Goal: Task Accomplishment & Management: Manage account settings

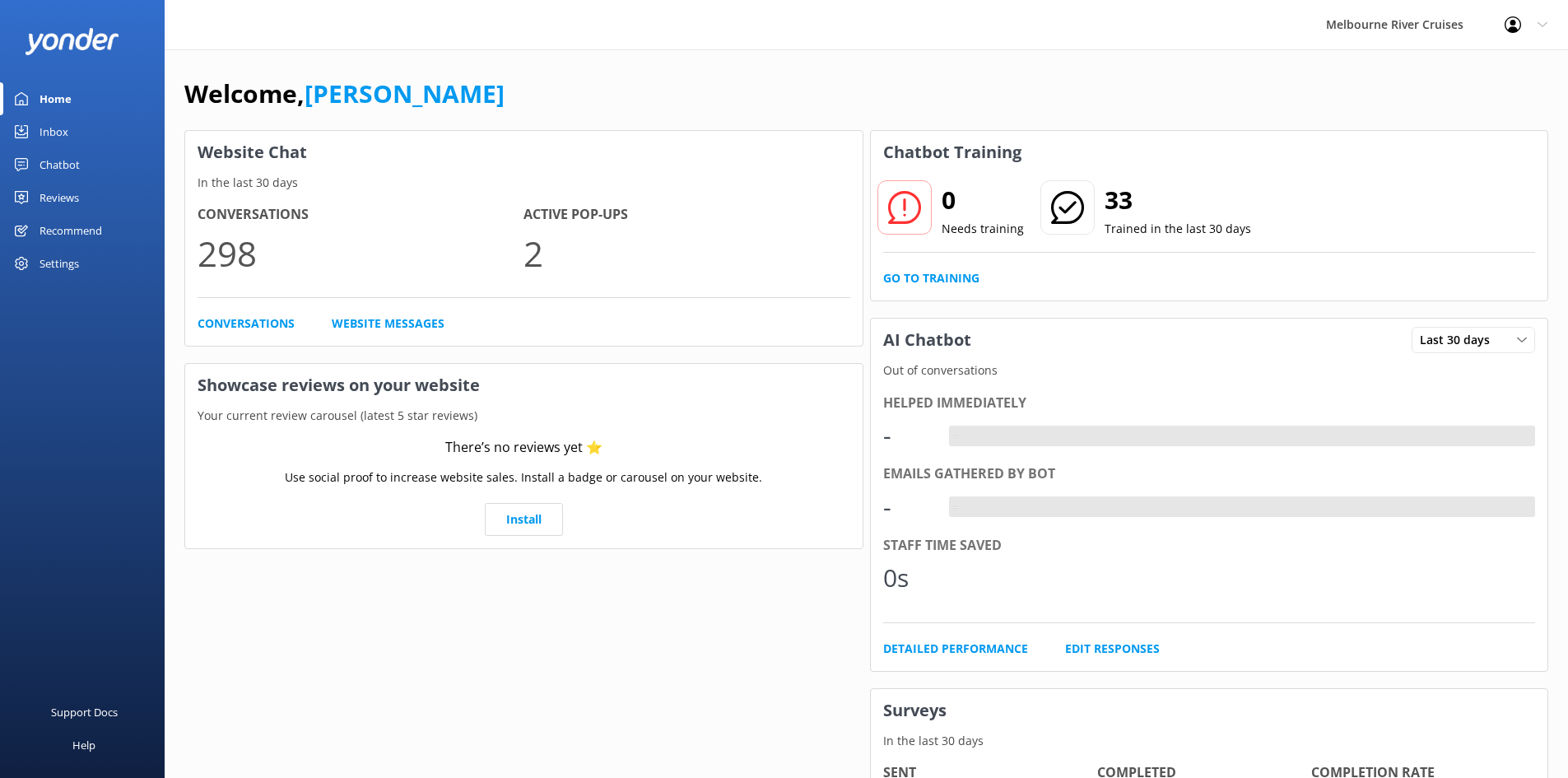
click at [72, 133] on link "Inbox" at bounding box center [82, 131] width 165 height 33
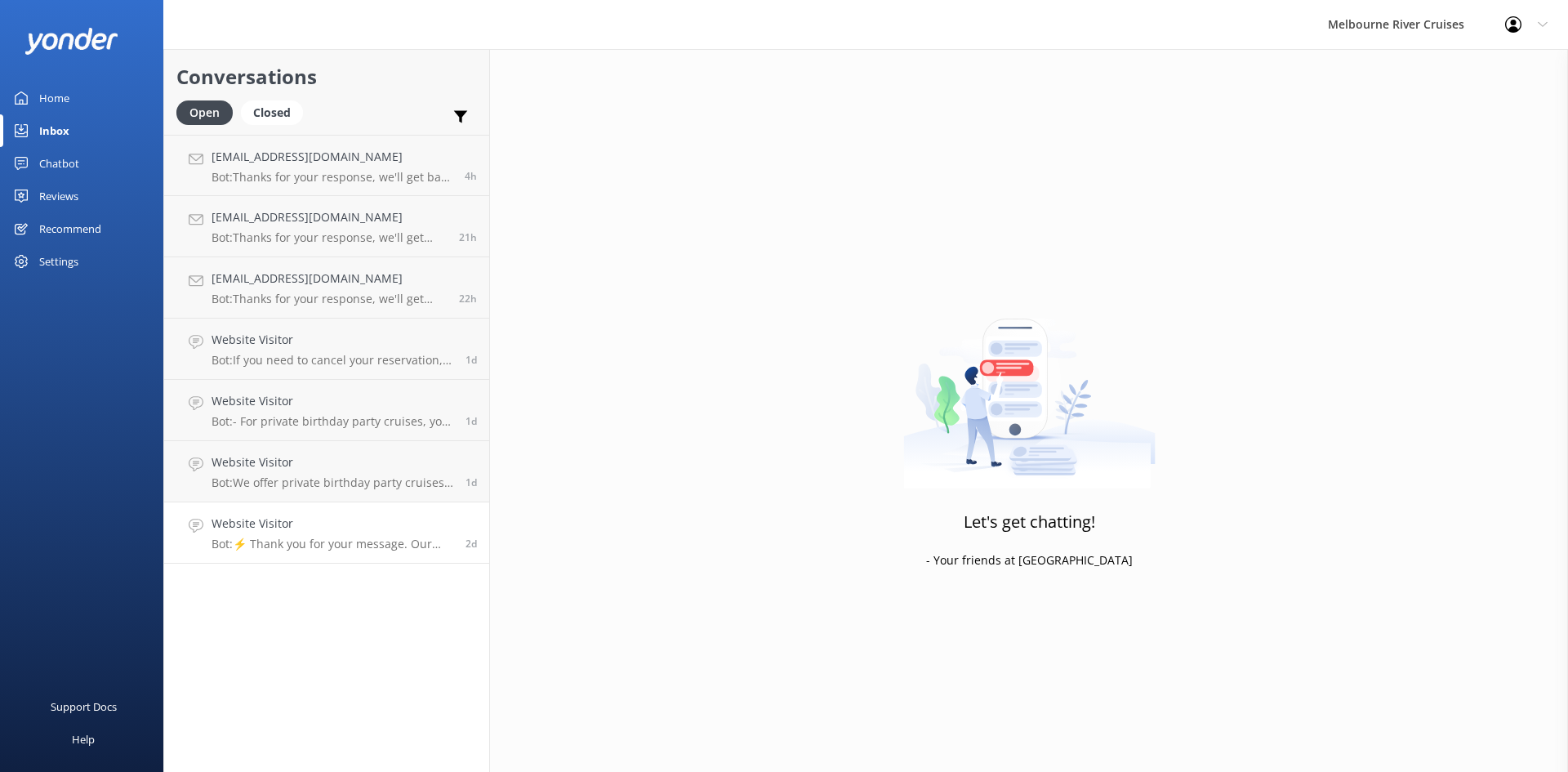
click at [317, 535] on div "Website Visitor Bot: ⚡ Thank you for your message. Our office hours are Mon - F…" at bounding box center [332, 533] width 242 height 36
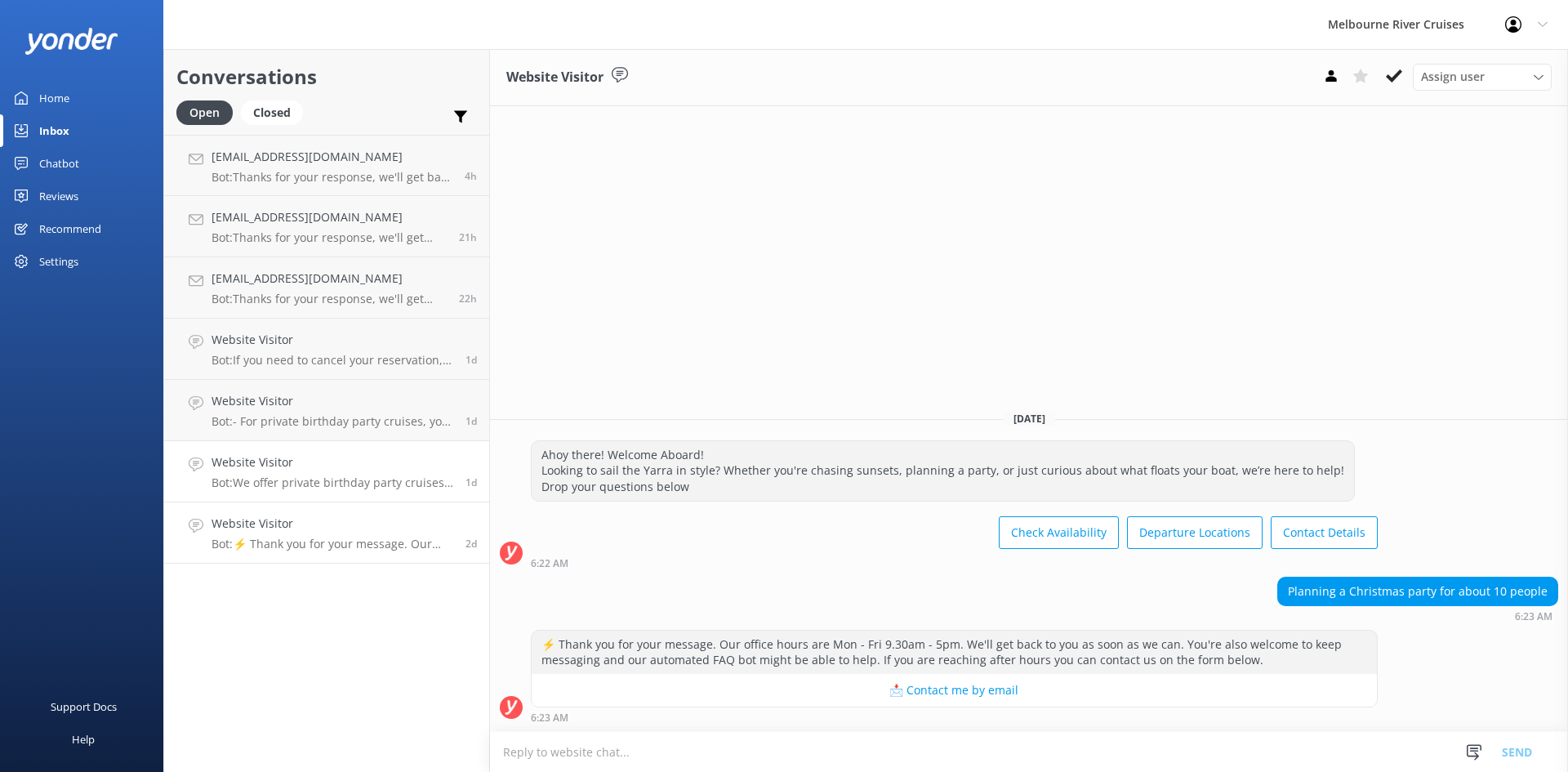
click at [319, 485] on p "Bot: We offer private birthday party cruises for all ages on the Yarra River. Y…" at bounding box center [332, 482] width 242 height 14
click at [331, 420] on p "Bot: - For private birthday party cruises, you can celebrate on the Yarra River…" at bounding box center [332, 422] width 242 height 14
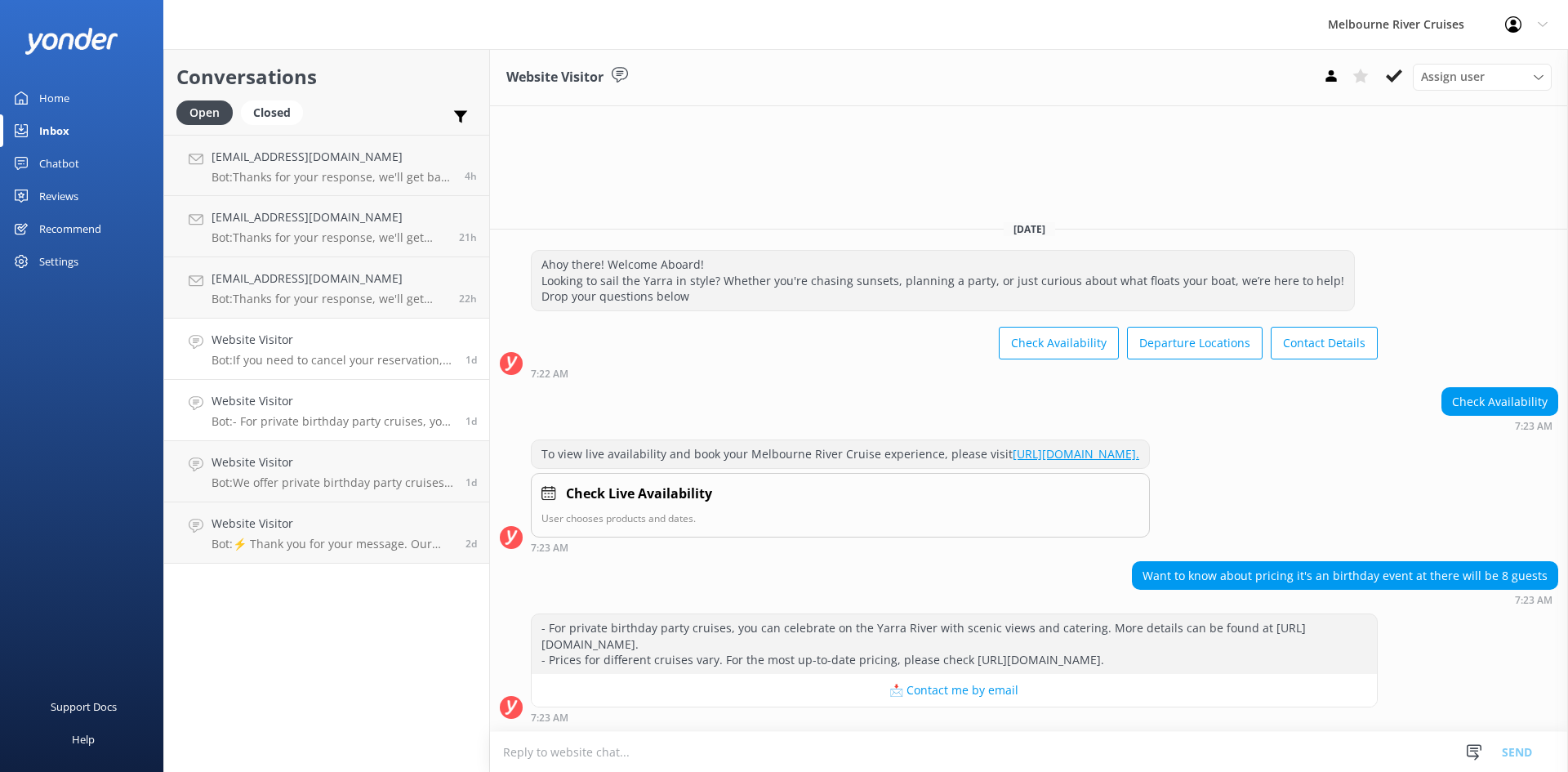
click at [336, 357] on p "Bot: If you need to cancel your reservation, please contact our team at [PHONE_…" at bounding box center [332, 360] width 242 height 14
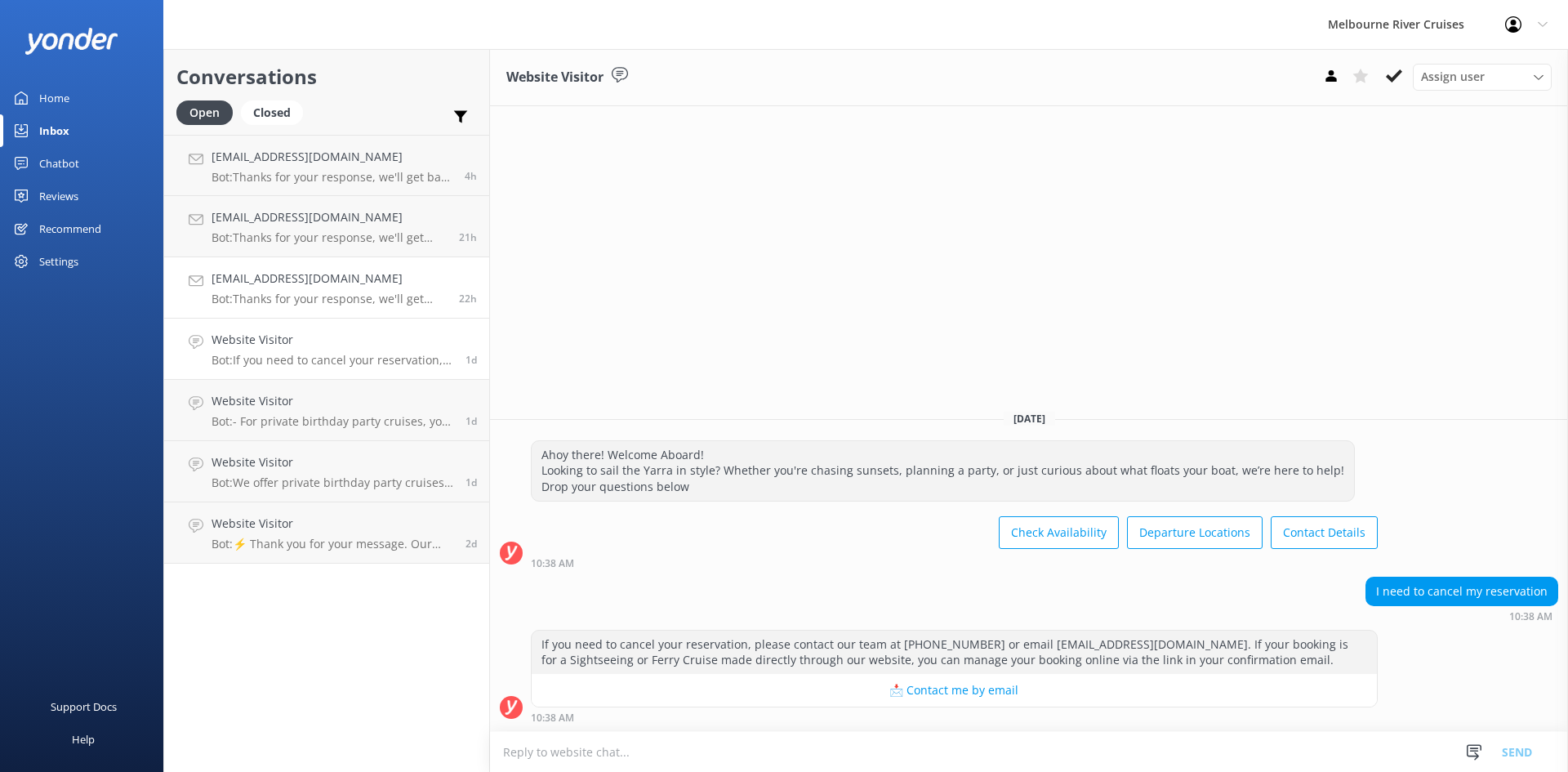
click at [333, 298] on p "Bot: Thanks for your response, we'll get back to you as soon as we can during o…" at bounding box center [329, 299] width 235 height 14
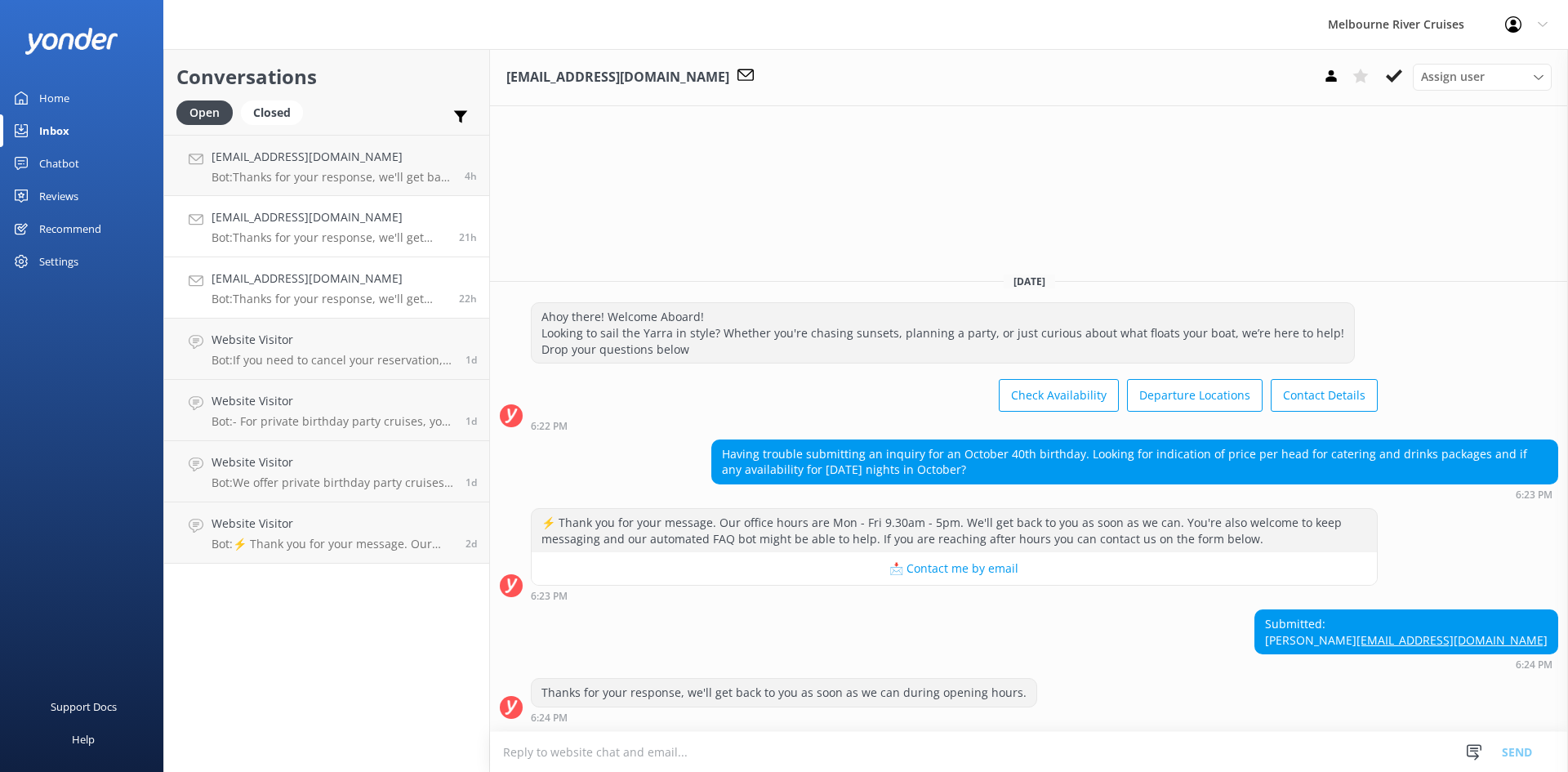
click at [339, 239] on p "Bot: Thanks for your response, we'll get back to you as soon as we can during o…" at bounding box center [329, 238] width 235 height 14
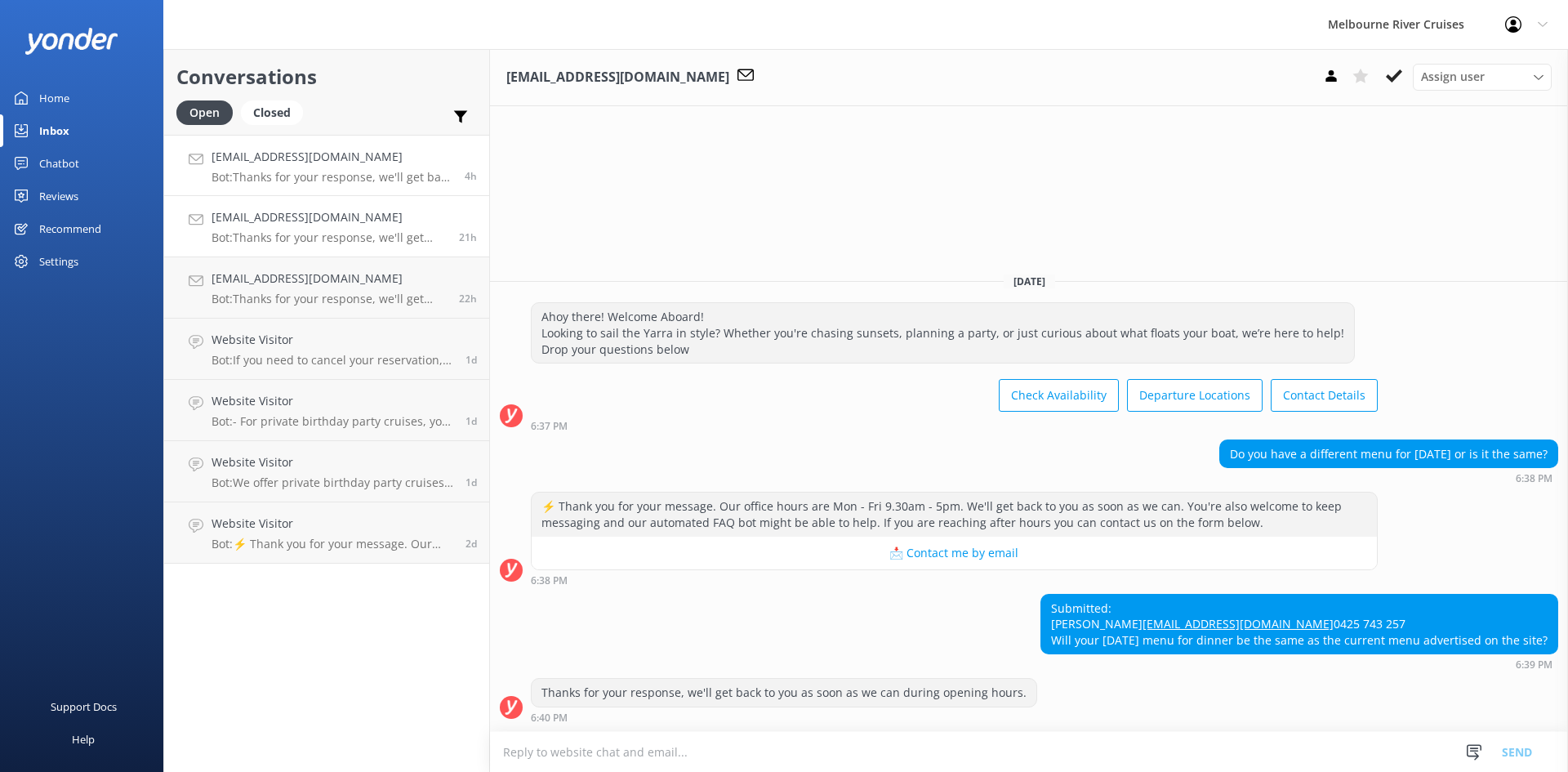
click at [318, 175] on p "Bot: Thanks for your response, we'll get back to you as soon as we can during o…" at bounding box center [332, 177] width 241 height 14
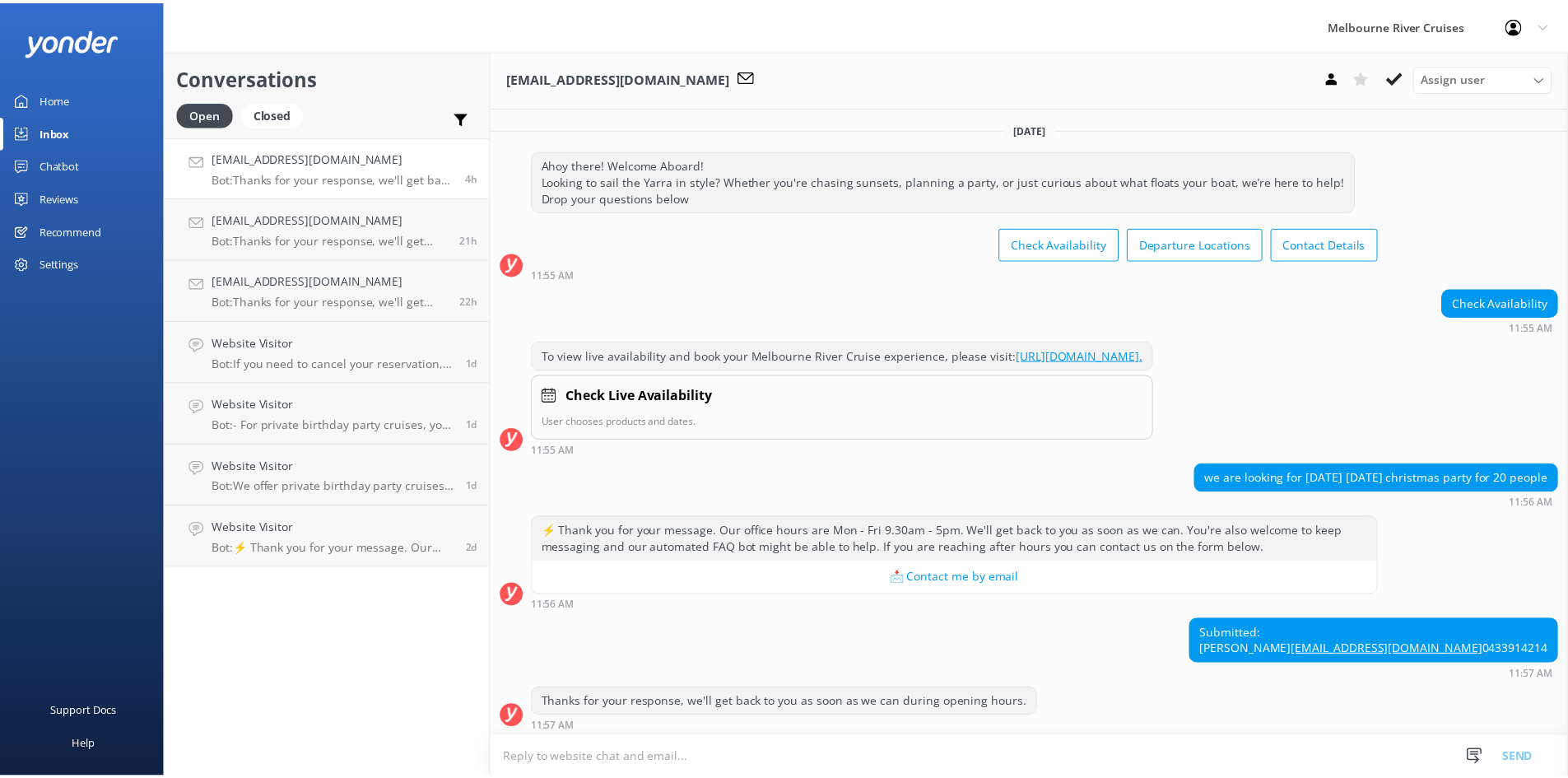
scroll to position [53, 0]
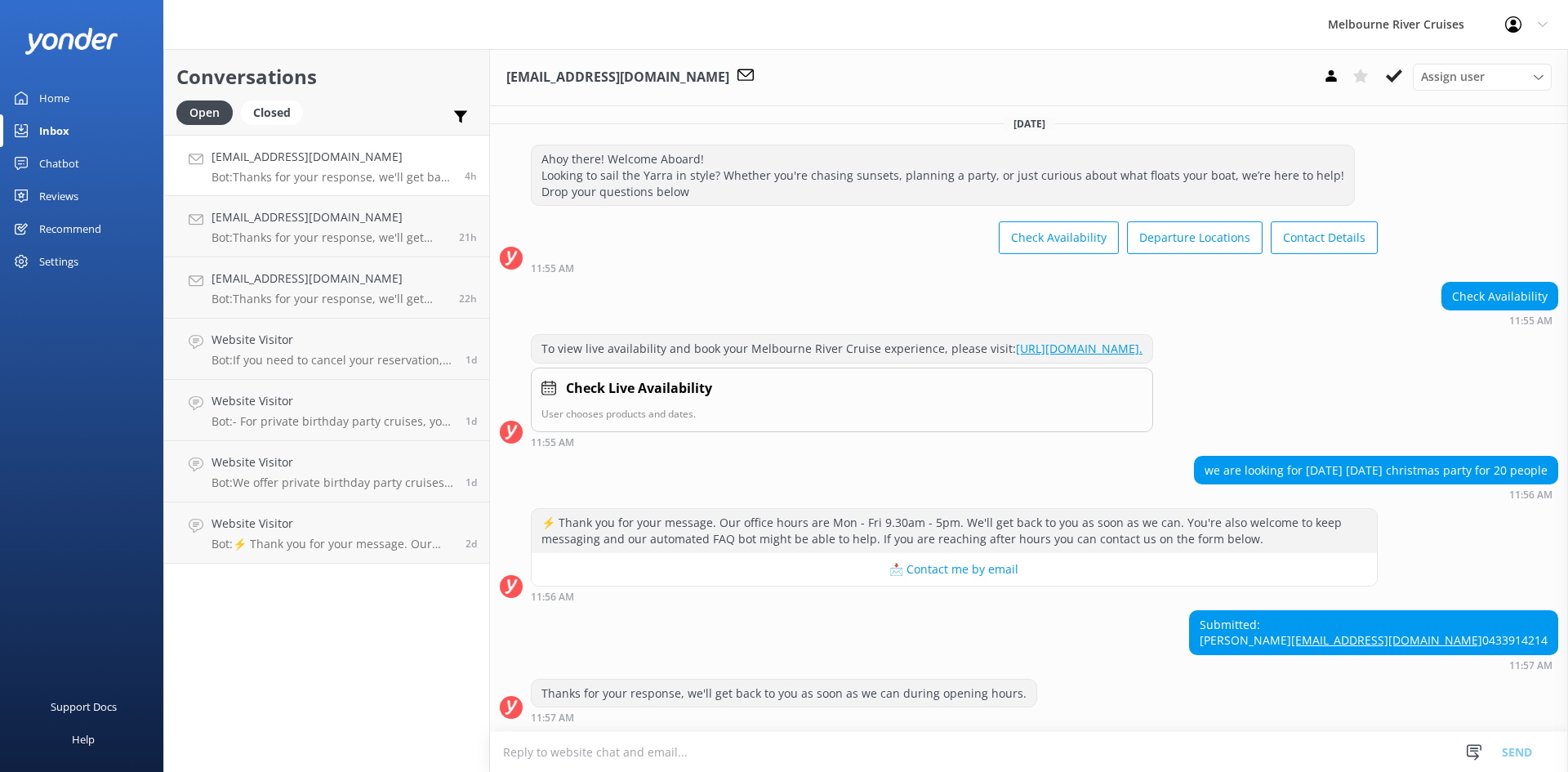
click at [78, 256] on div "Settings" at bounding box center [58, 262] width 39 height 33
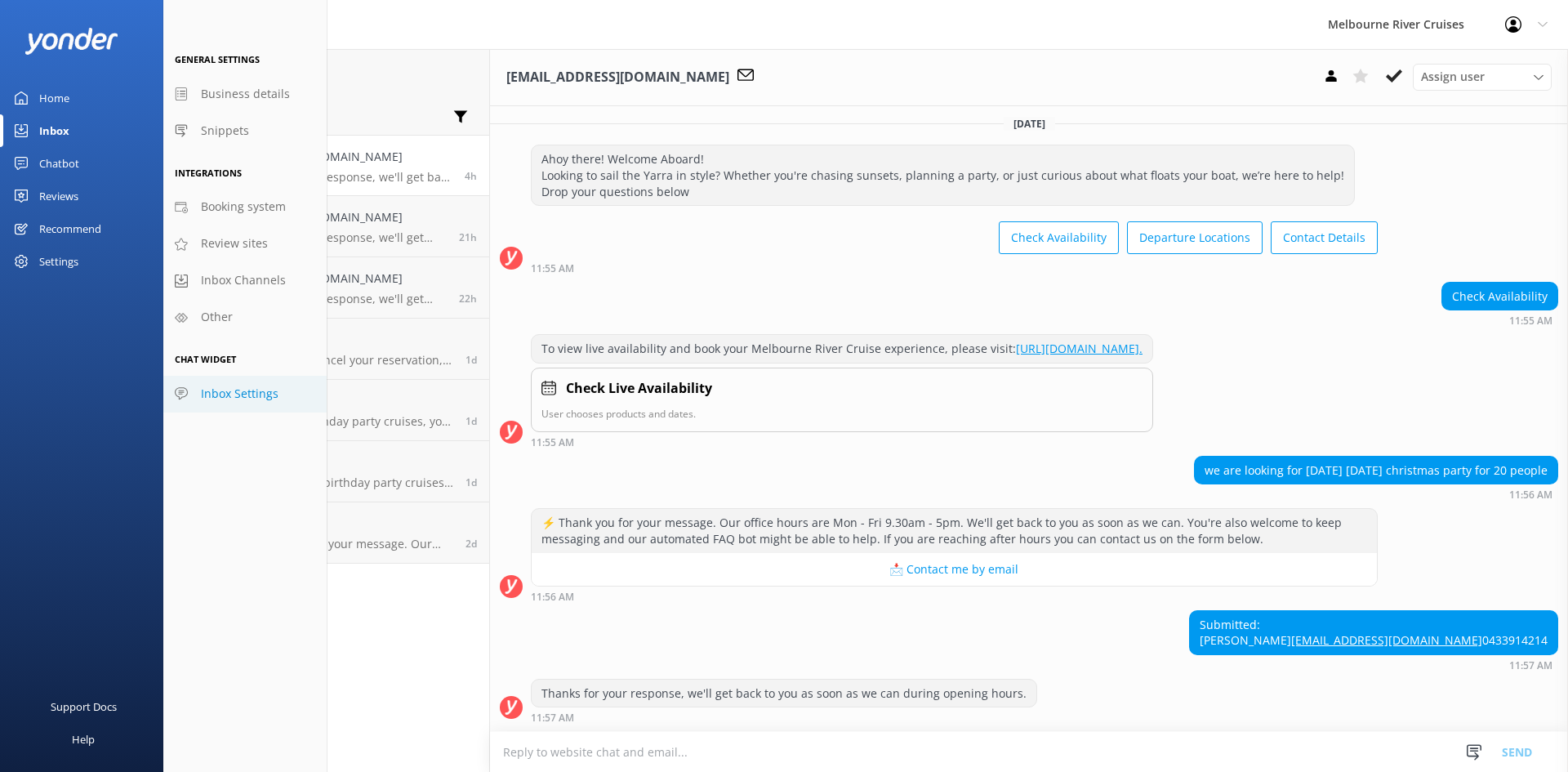
click at [236, 391] on span "Inbox Settings" at bounding box center [240, 394] width 78 height 18
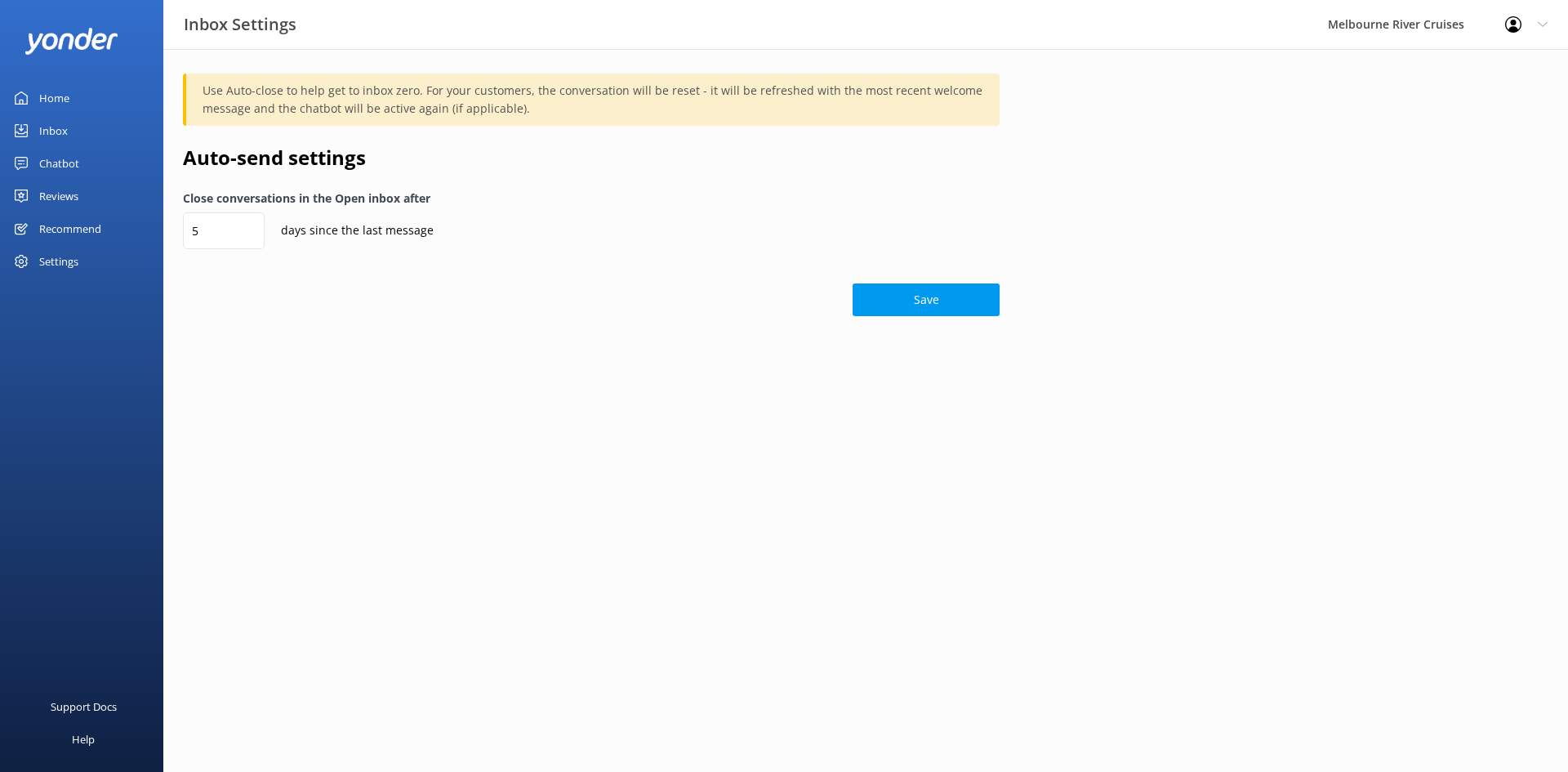
click at [782, 14] on div "Profile Settings Logout" at bounding box center [1526, 24] width 83 height 49
click at [782, 77] on link "Profile Settings" at bounding box center [1487, 69] width 164 height 41
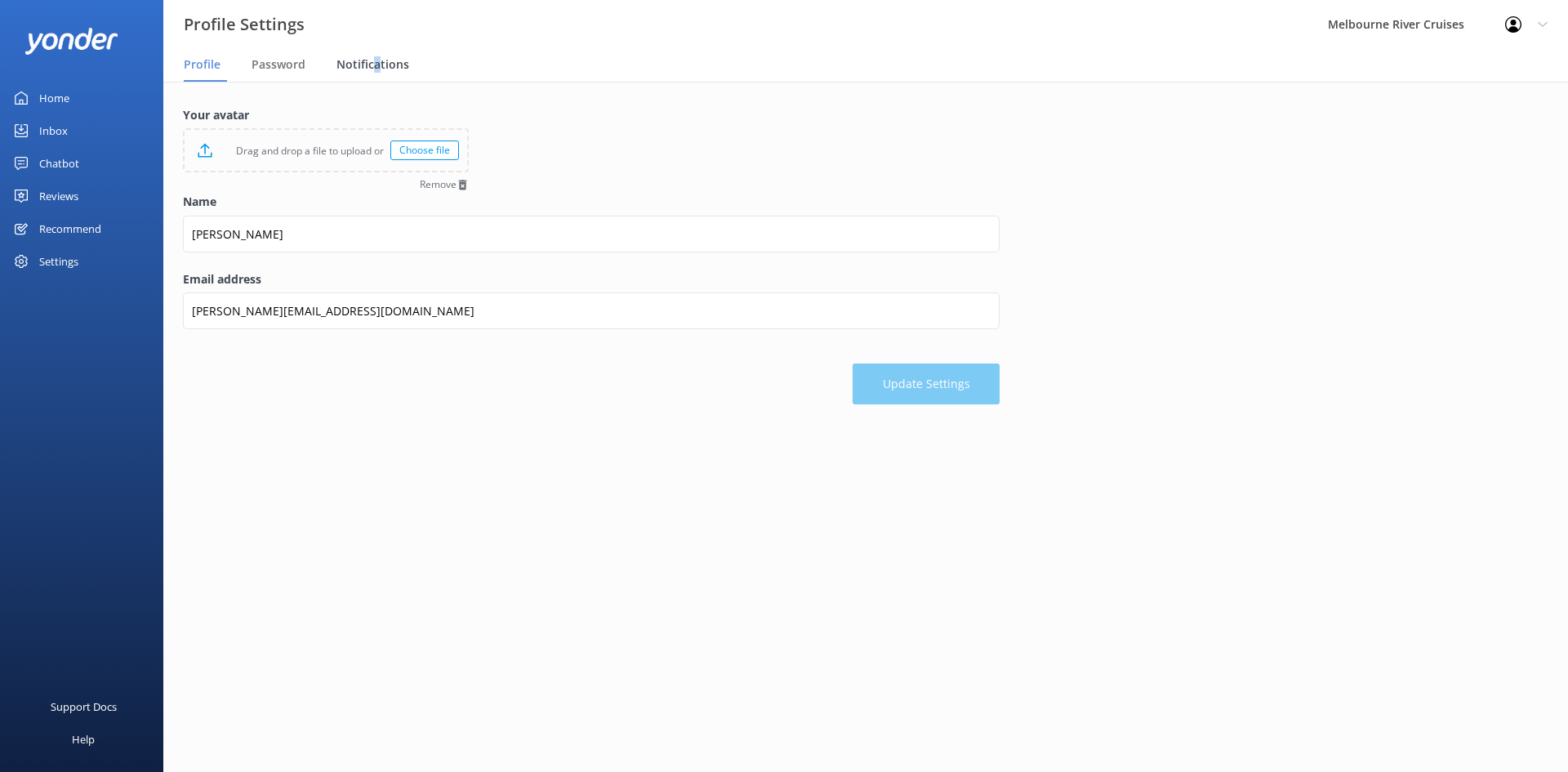
click at [375, 76] on div "Notifications" at bounding box center [376, 65] width 80 height 33
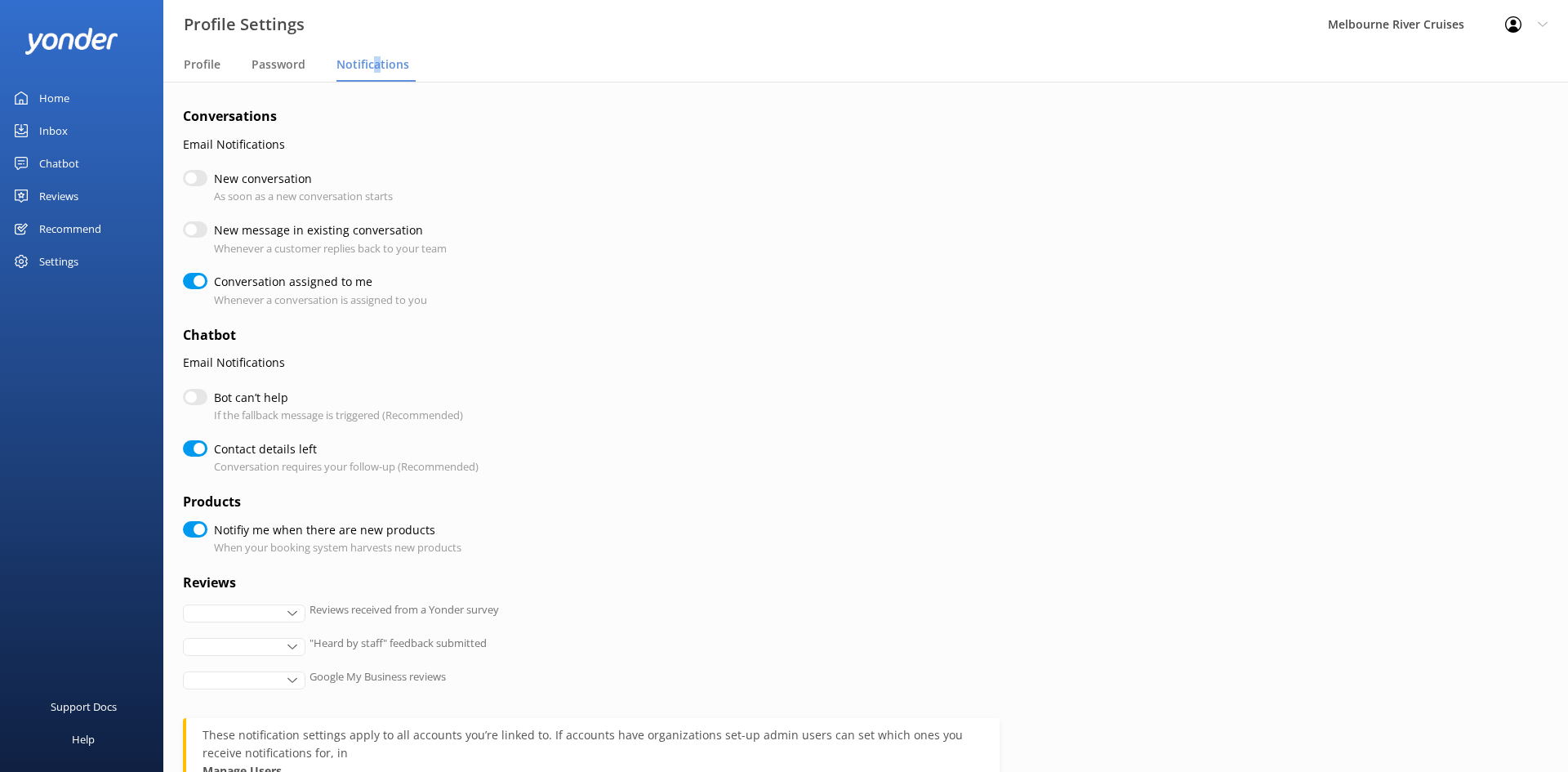
checkbox input "true"
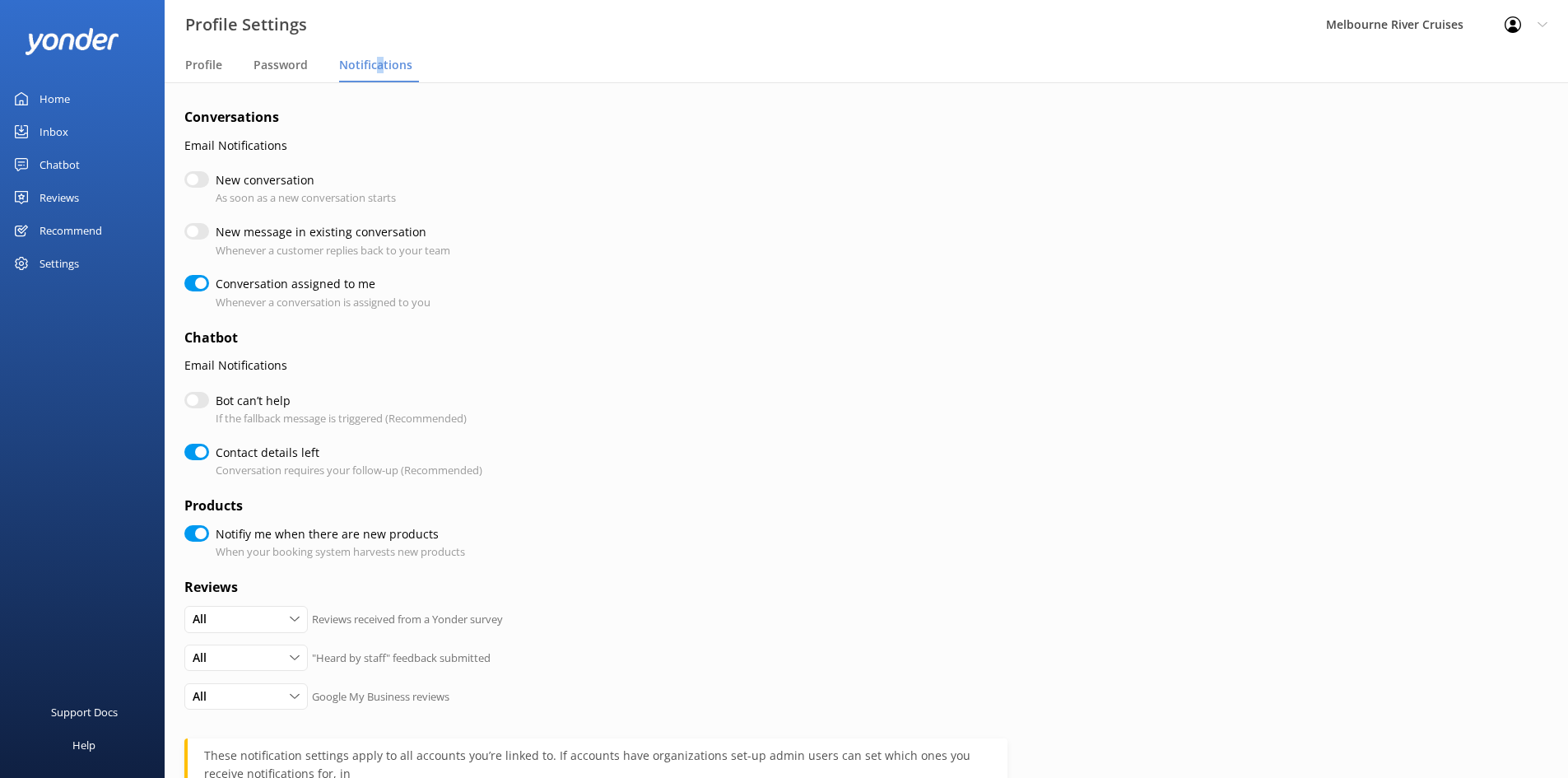
click at [199, 181] on input "New conversation" at bounding box center [196, 180] width 25 height 16
checkbox input "true"
click at [199, 233] on input "New message in existing conversation" at bounding box center [196, 232] width 25 height 16
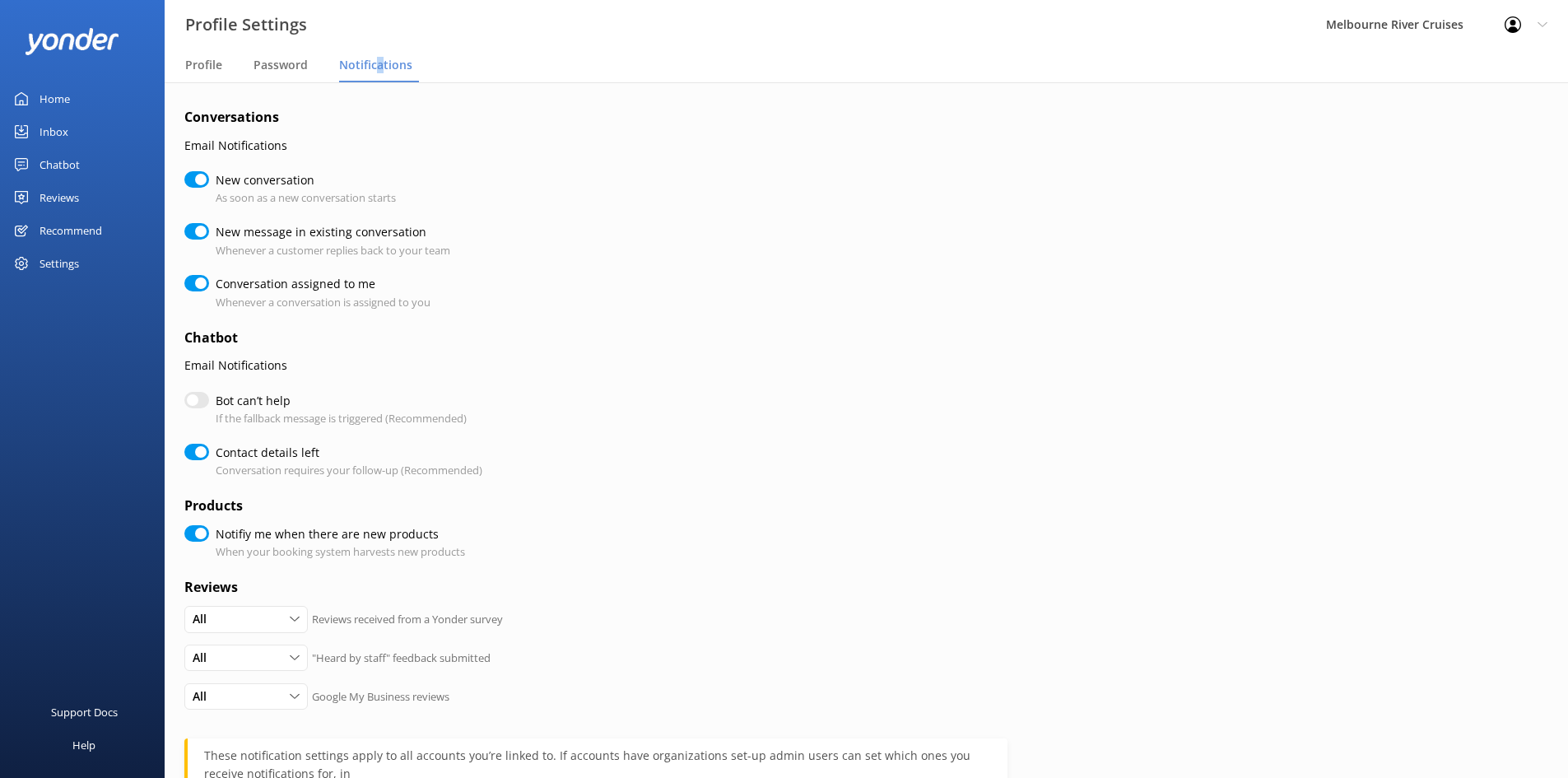
checkbox input "true"
click at [195, 406] on input "Bot can’t help" at bounding box center [196, 400] width 25 height 16
checkbox input "true"
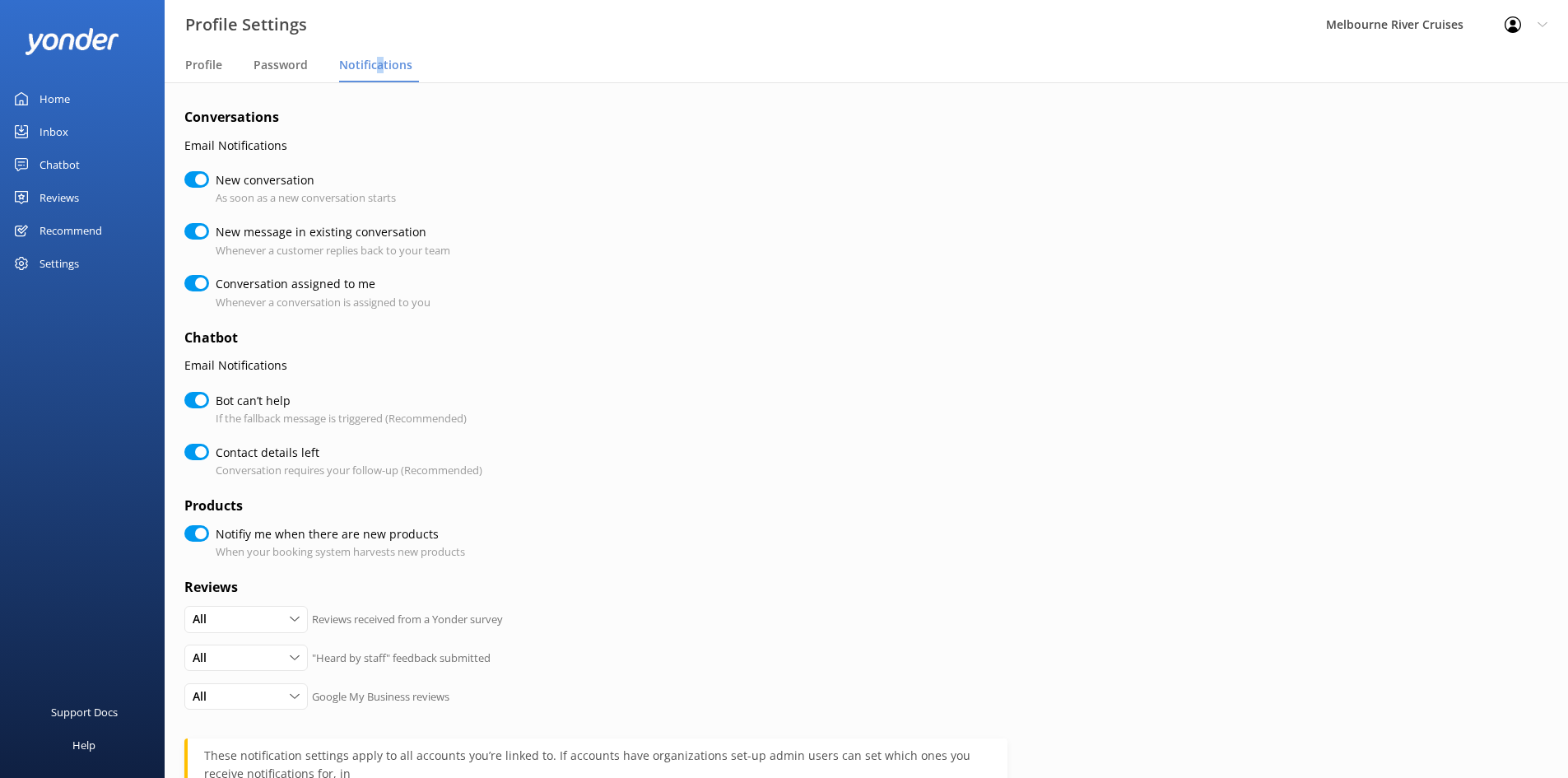
checkbox input "true"
click at [92, 139] on link "Inbox" at bounding box center [82, 131] width 165 height 33
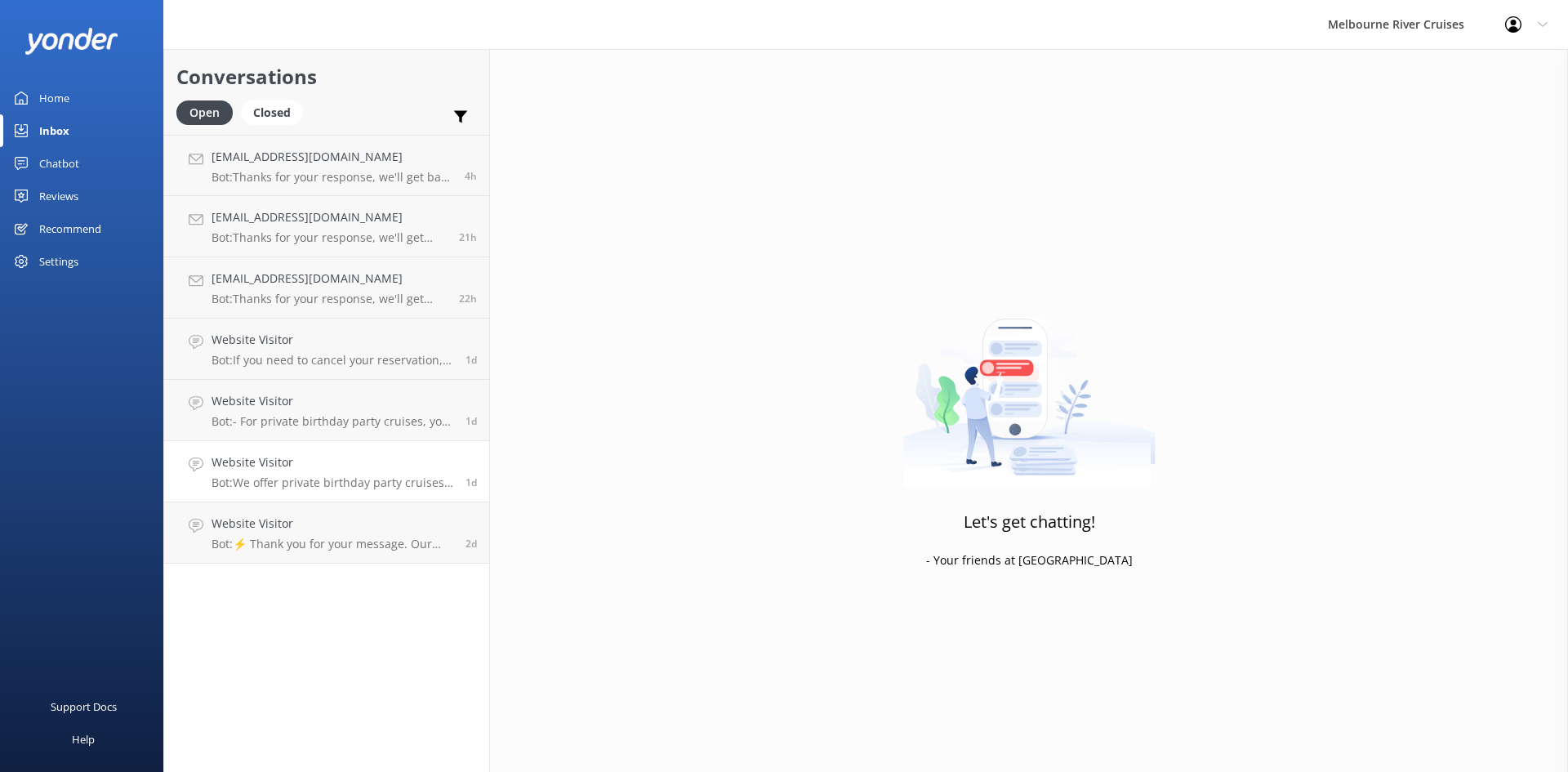
click at [280, 473] on div "Website Visitor Bot: We offer private birthday party cruises for all ages on th…" at bounding box center [332, 472] width 242 height 36
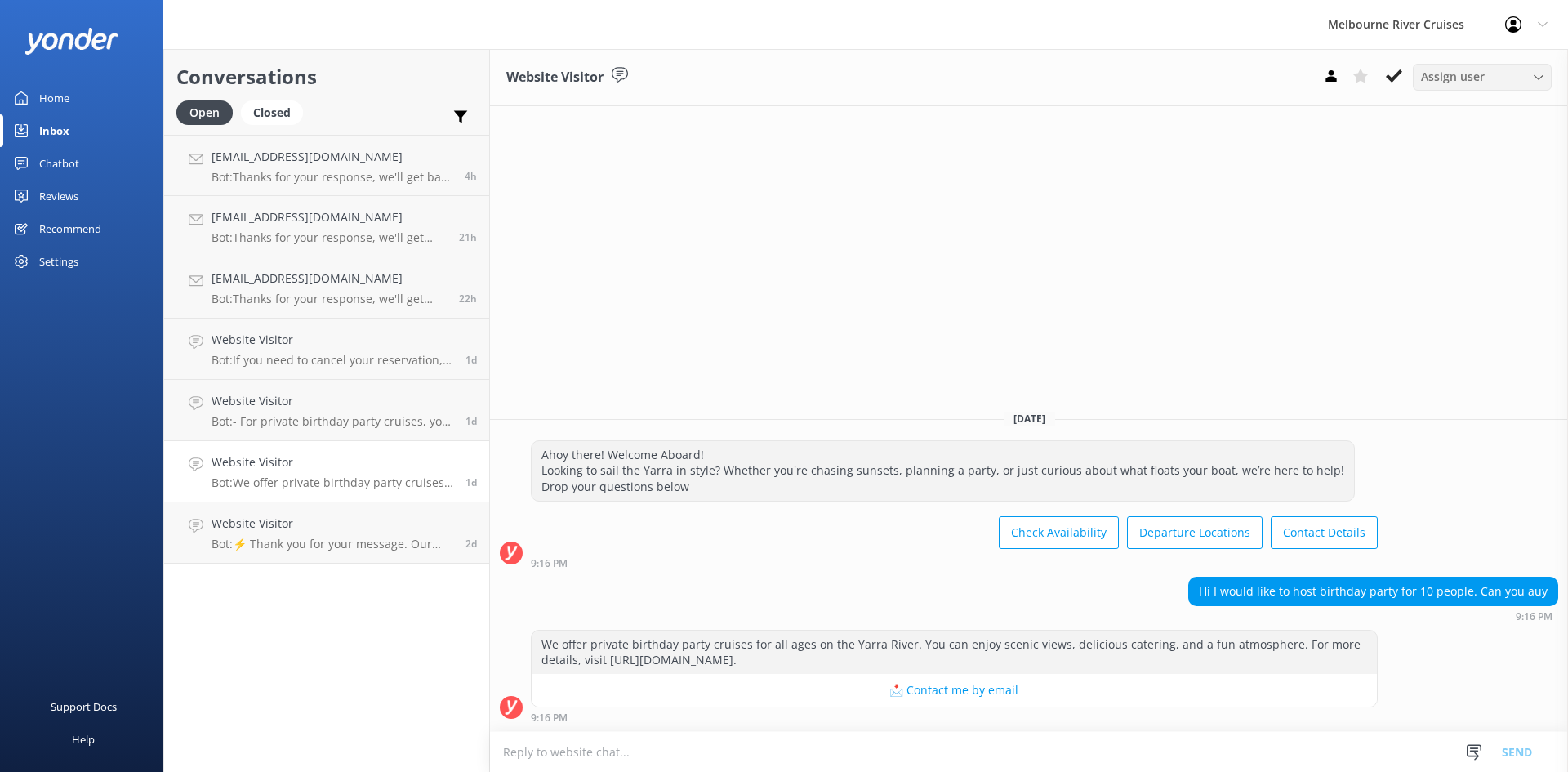
click at [782, 78] on div "Assign user" at bounding box center [1482, 77] width 130 height 18
click at [782, 72] on icon at bounding box center [1538, 77] width 10 height 10
click at [782, 24] on icon at bounding box center [1543, 24] width 10 height 10
click at [782, 70] on link "Profile Settings" at bounding box center [1487, 69] width 164 height 41
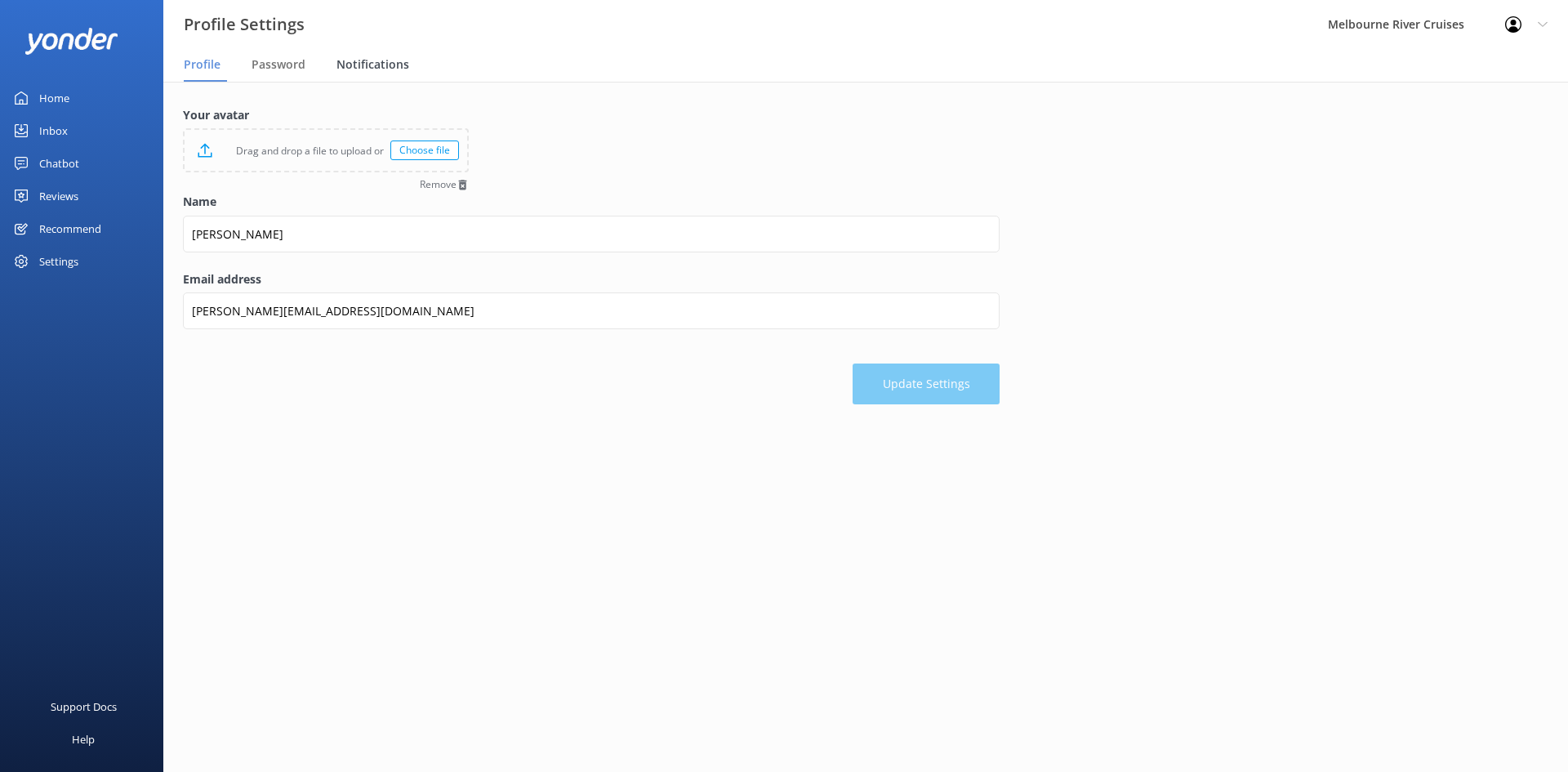
click at [380, 63] on span "Notifications" at bounding box center [373, 64] width 72 height 16
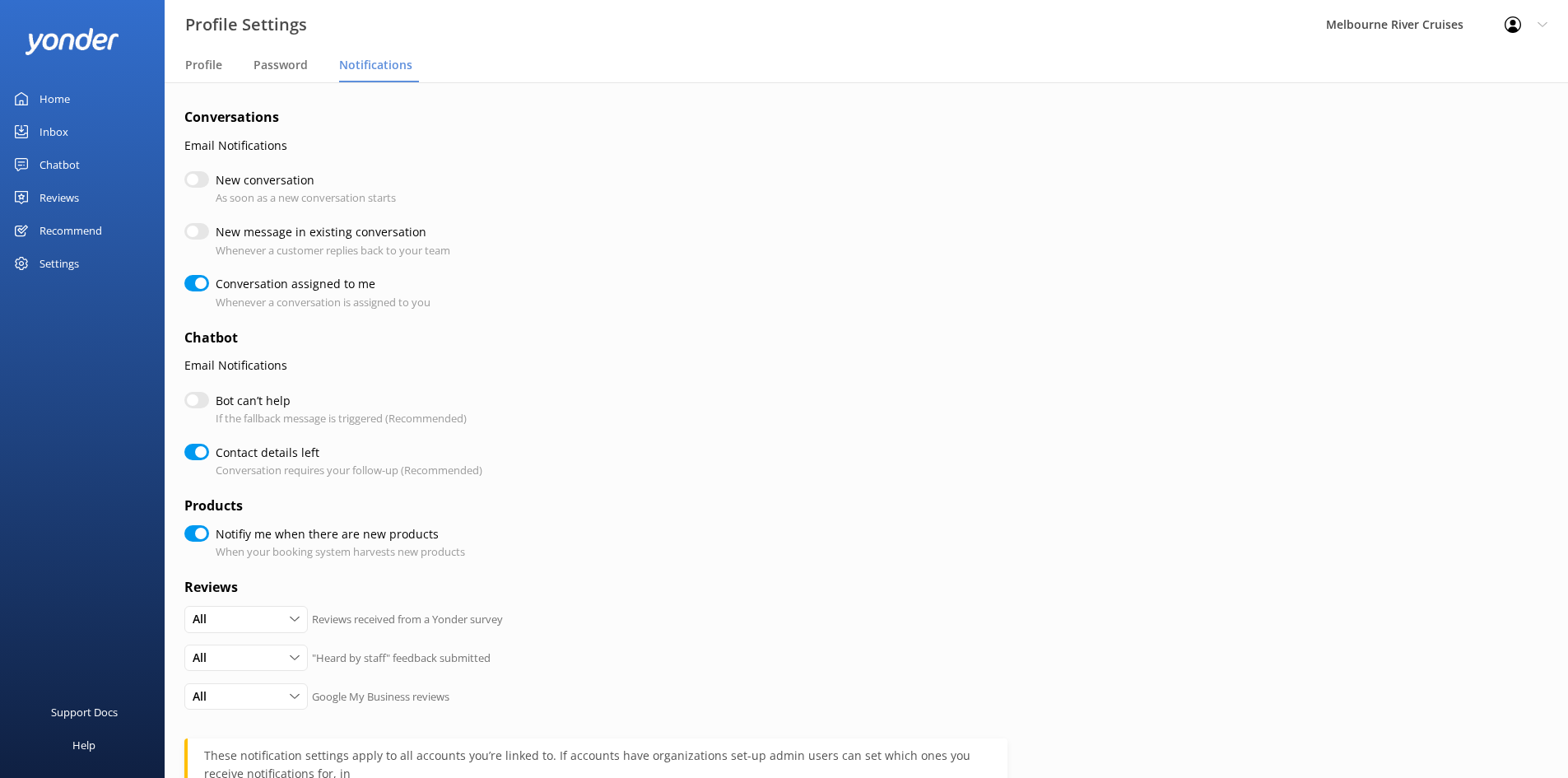
checkbox input "true"
click at [196, 173] on input "New conversation" at bounding box center [196, 180] width 25 height 16
checkbox input "true"
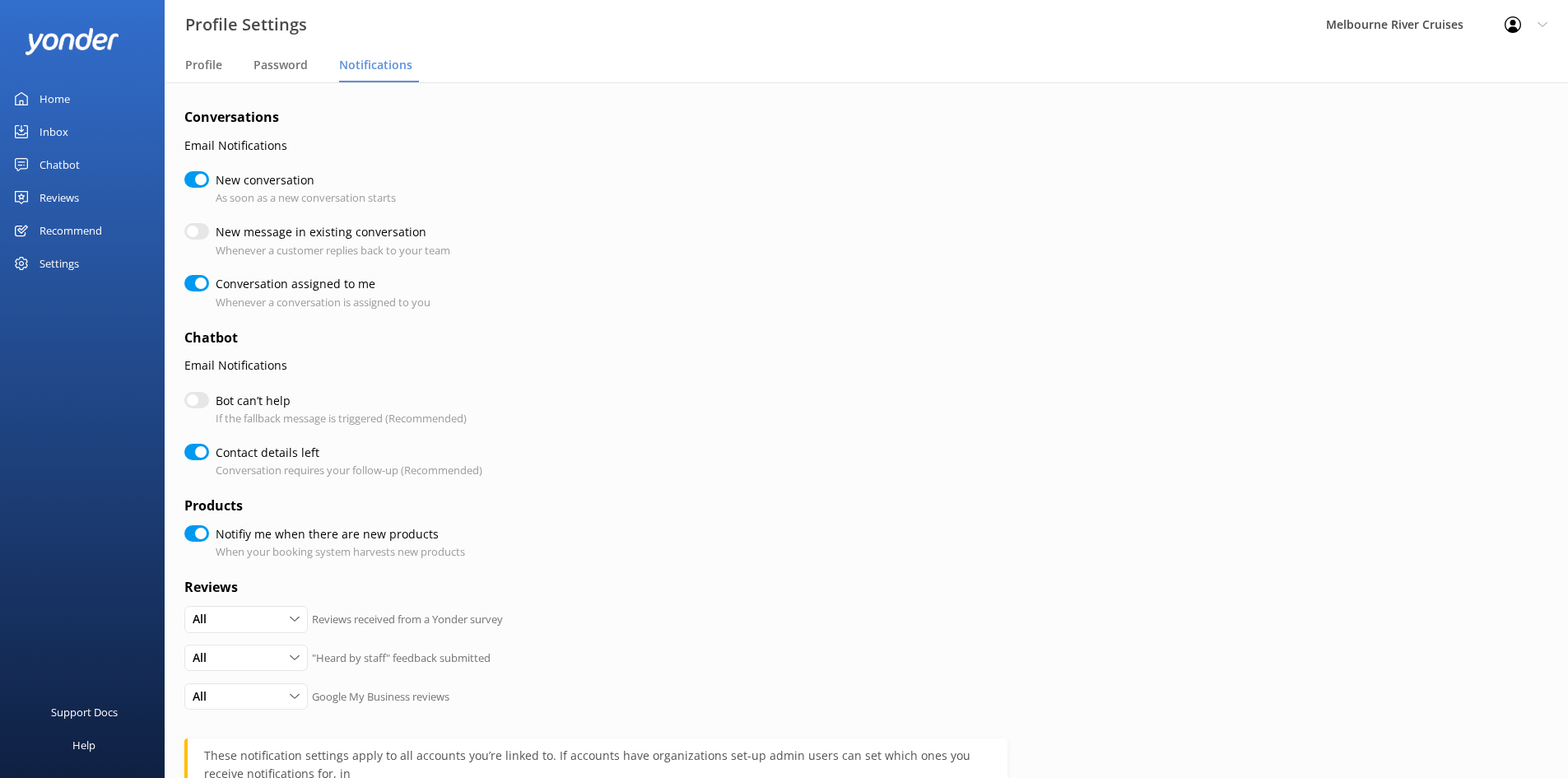
checkbox input "true"
click at [193, 234] on input "New message in existing conversation" at bounding box center [196, 232] width 25 height 16
checkbox input "true"
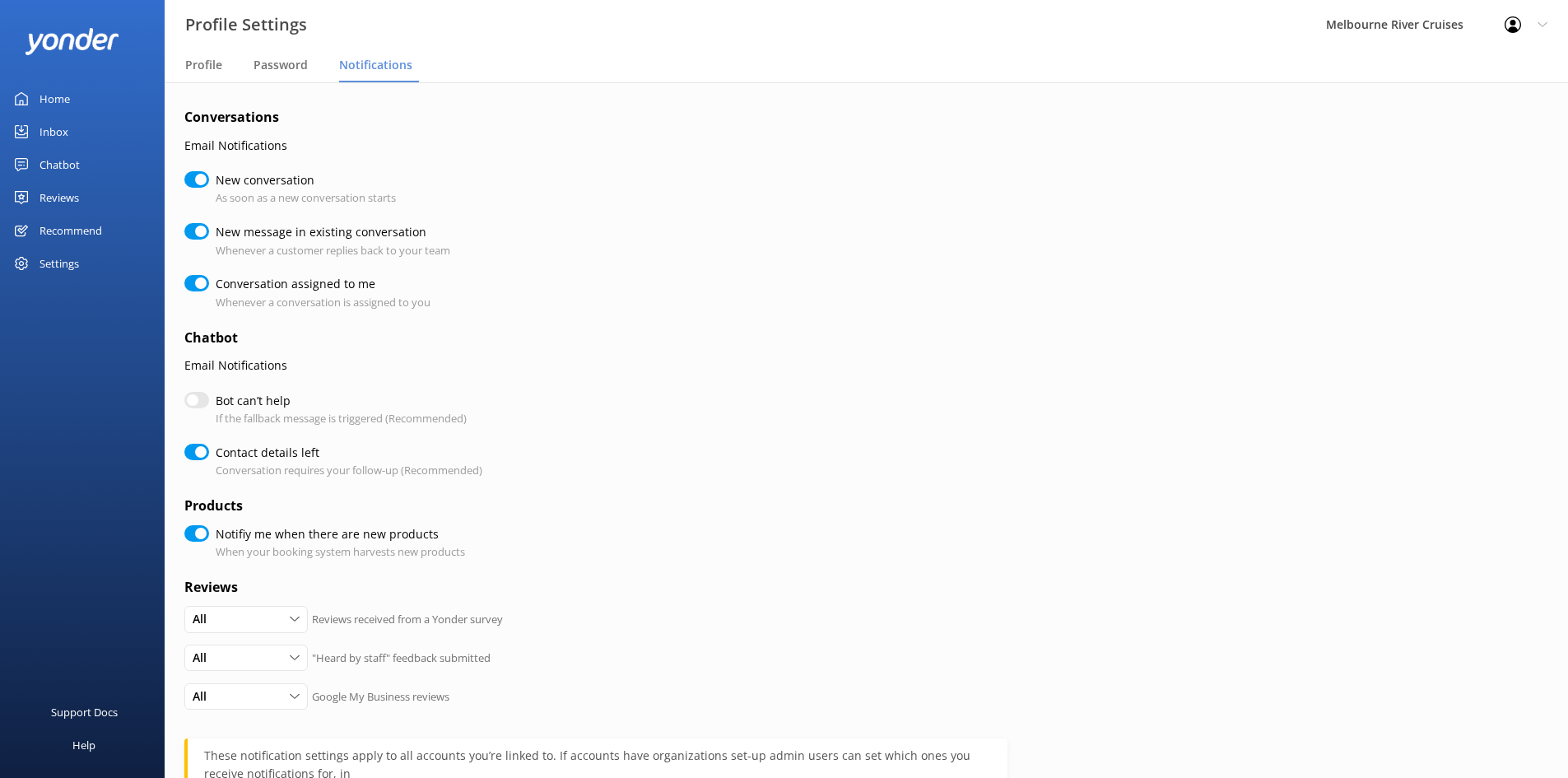
click at [203, 401] on input "Bot can’t help" at bounding box center [196, 400] width 25 height 16
checkbox input "true"
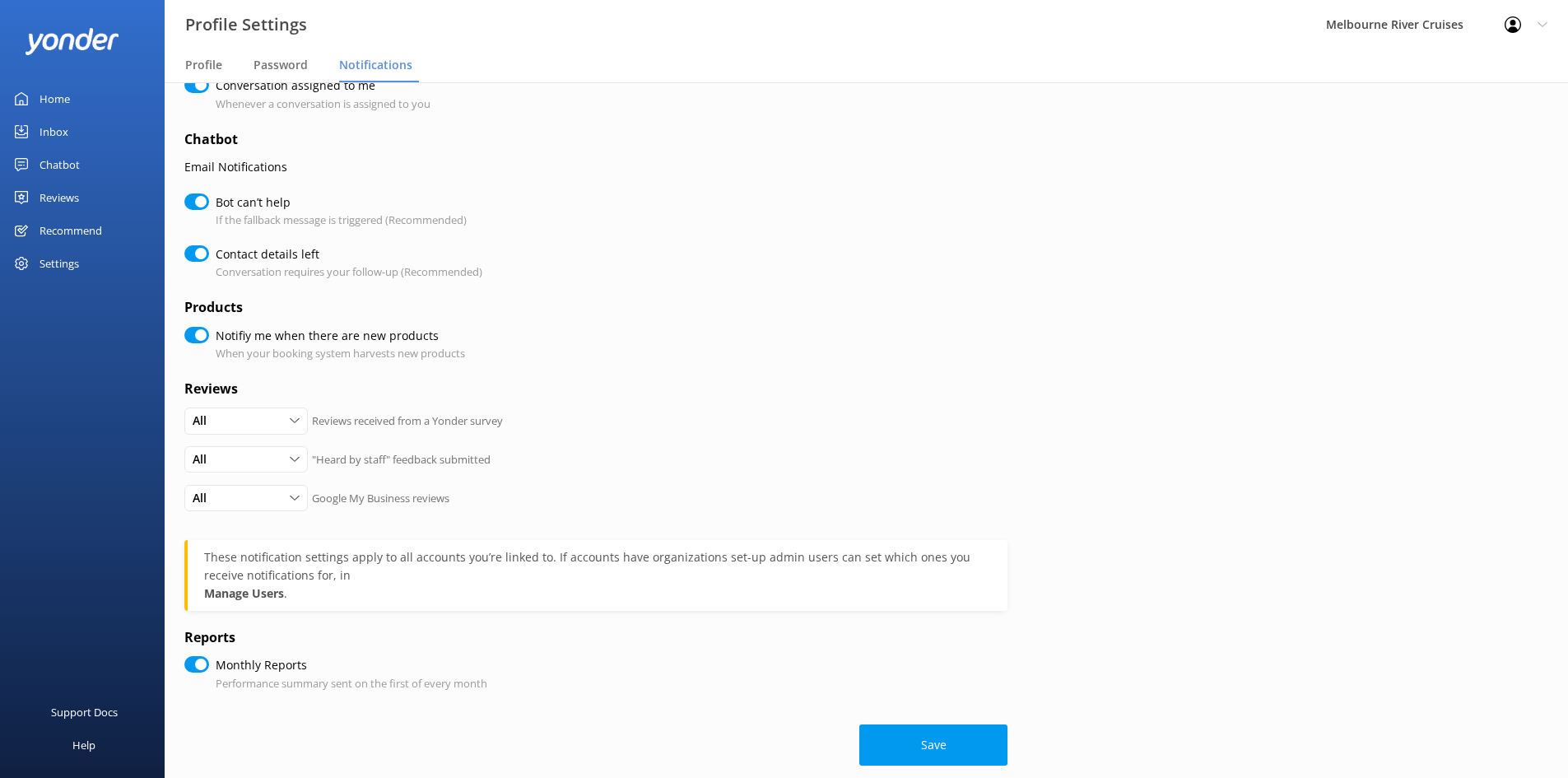
scroll to position [219, 0]
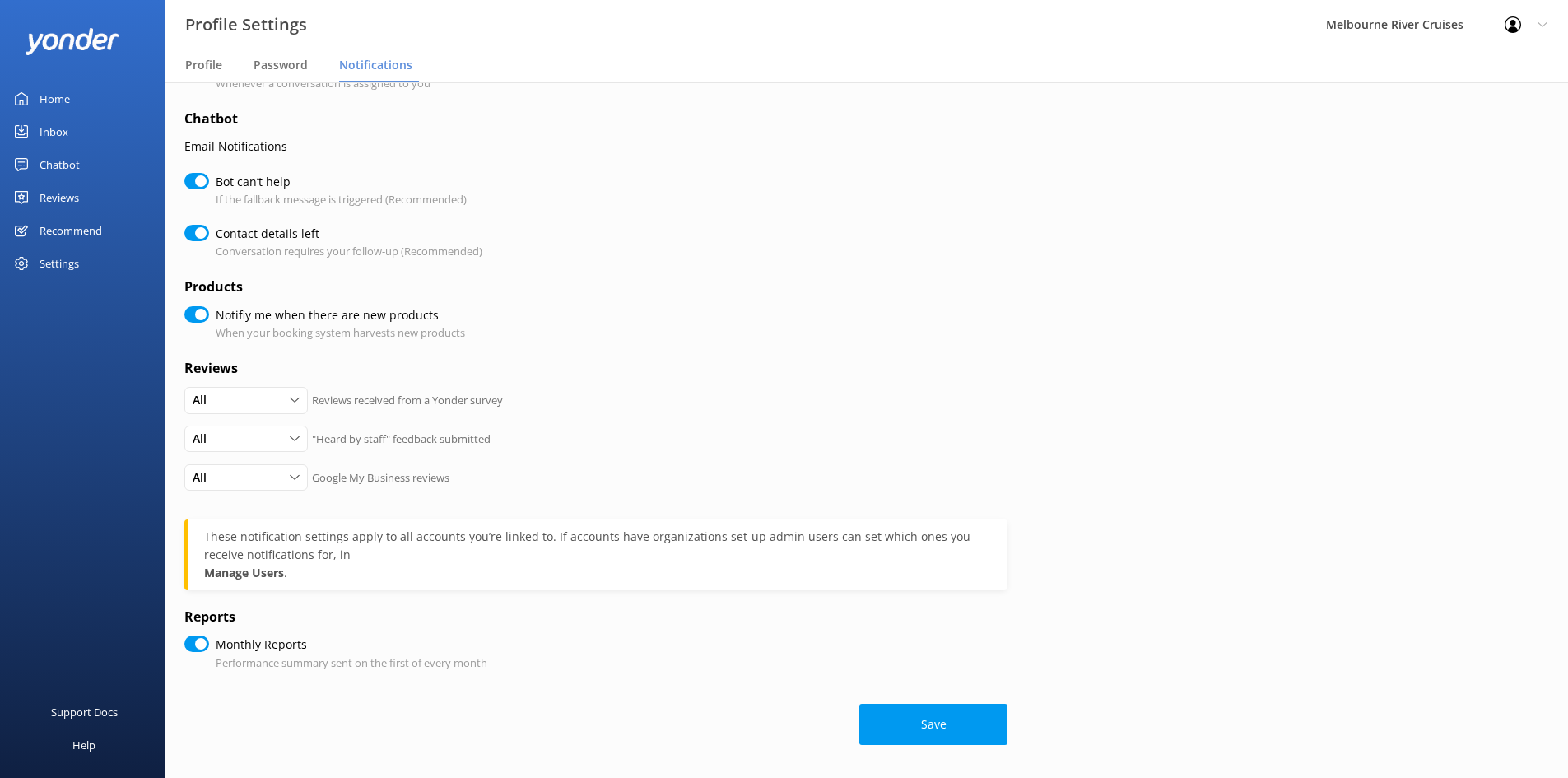
click at [788, 731] on button "Save" at bounding box center [933, 724] width 148 height 41
checkbox input "true"
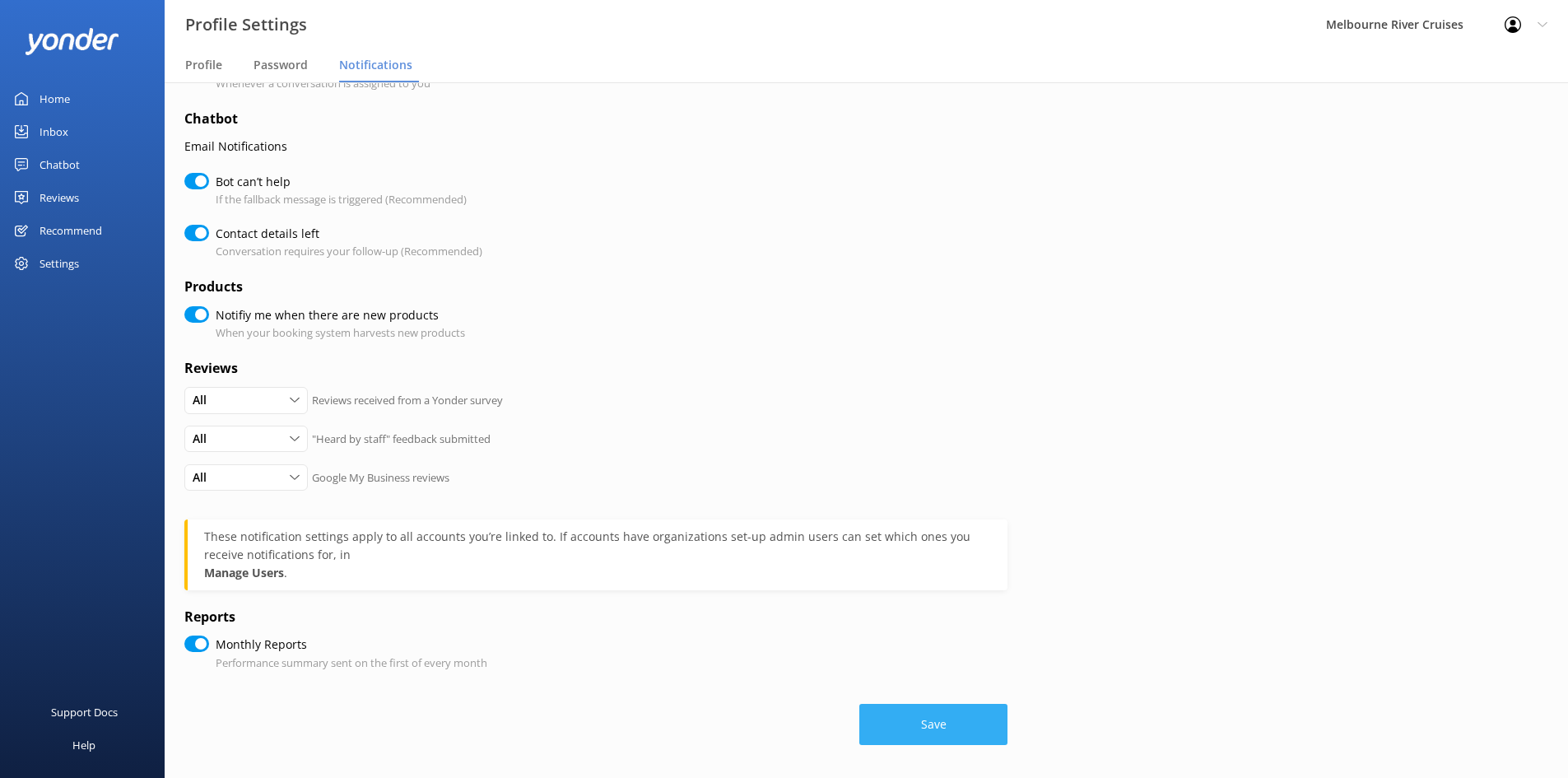
click at [788, 730] on button "Save" at bounding box center [933, 724] width 148 height 41
checkbox input "true"
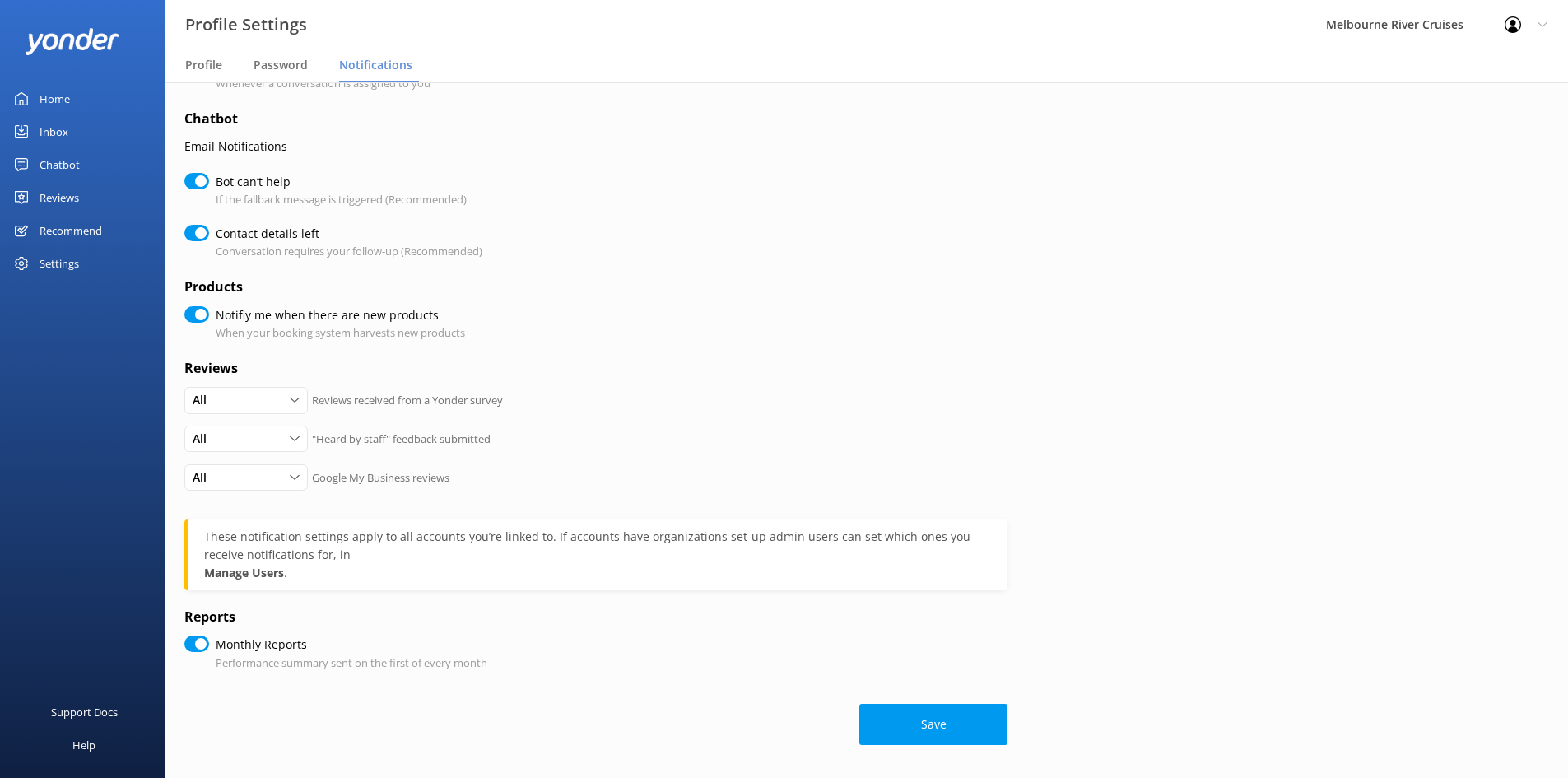
click at [46, 134] on div "Inbox" at bounding box center [54, 131] width 29 height 33
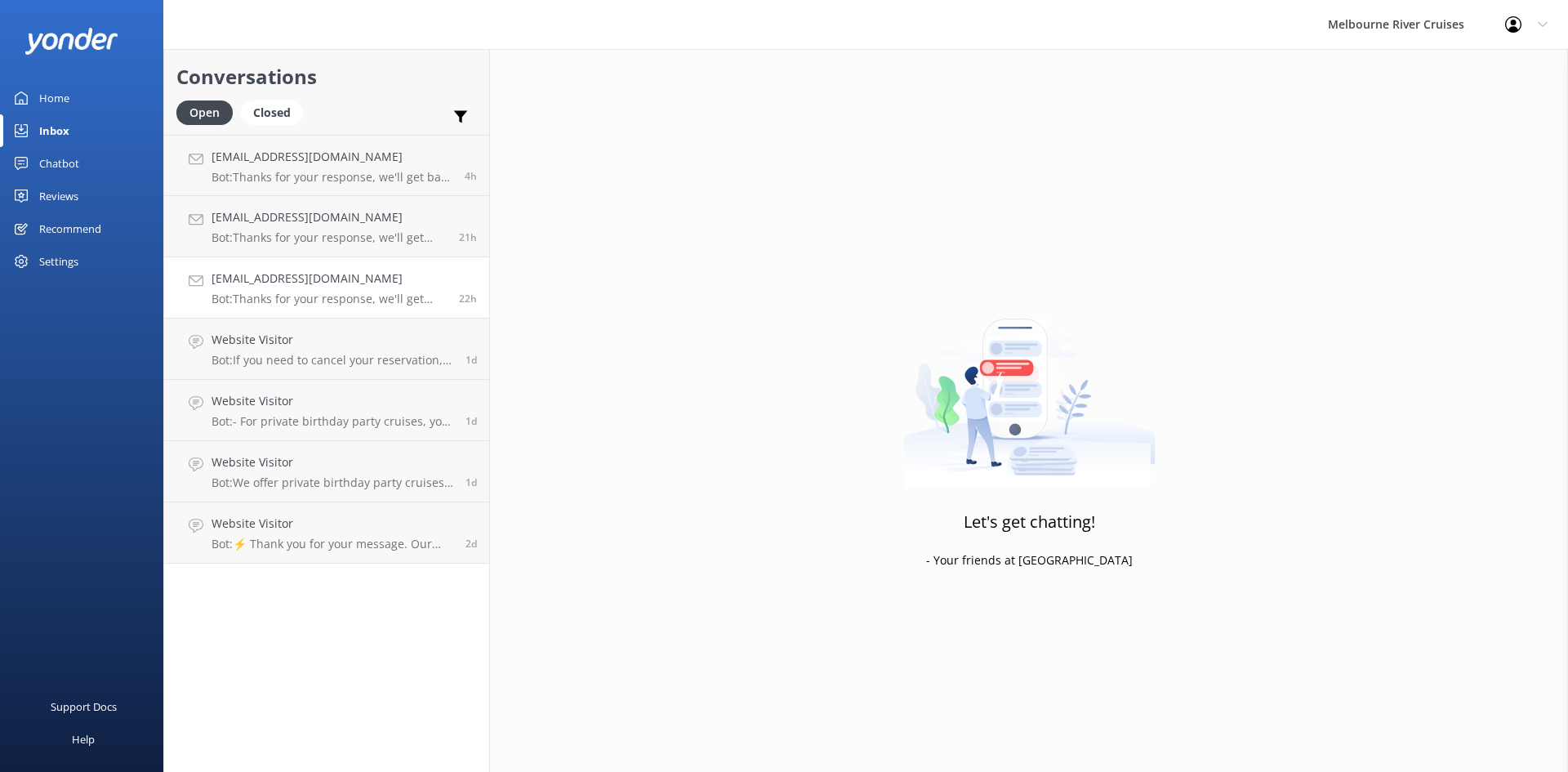
click at [284, 316] on link "[EMAIL_ADDRESS][DOMAIN_NAME] Bot: Thanks for your response, we'll get back to y…" at bounding box center [326, 288] width 325 height 62
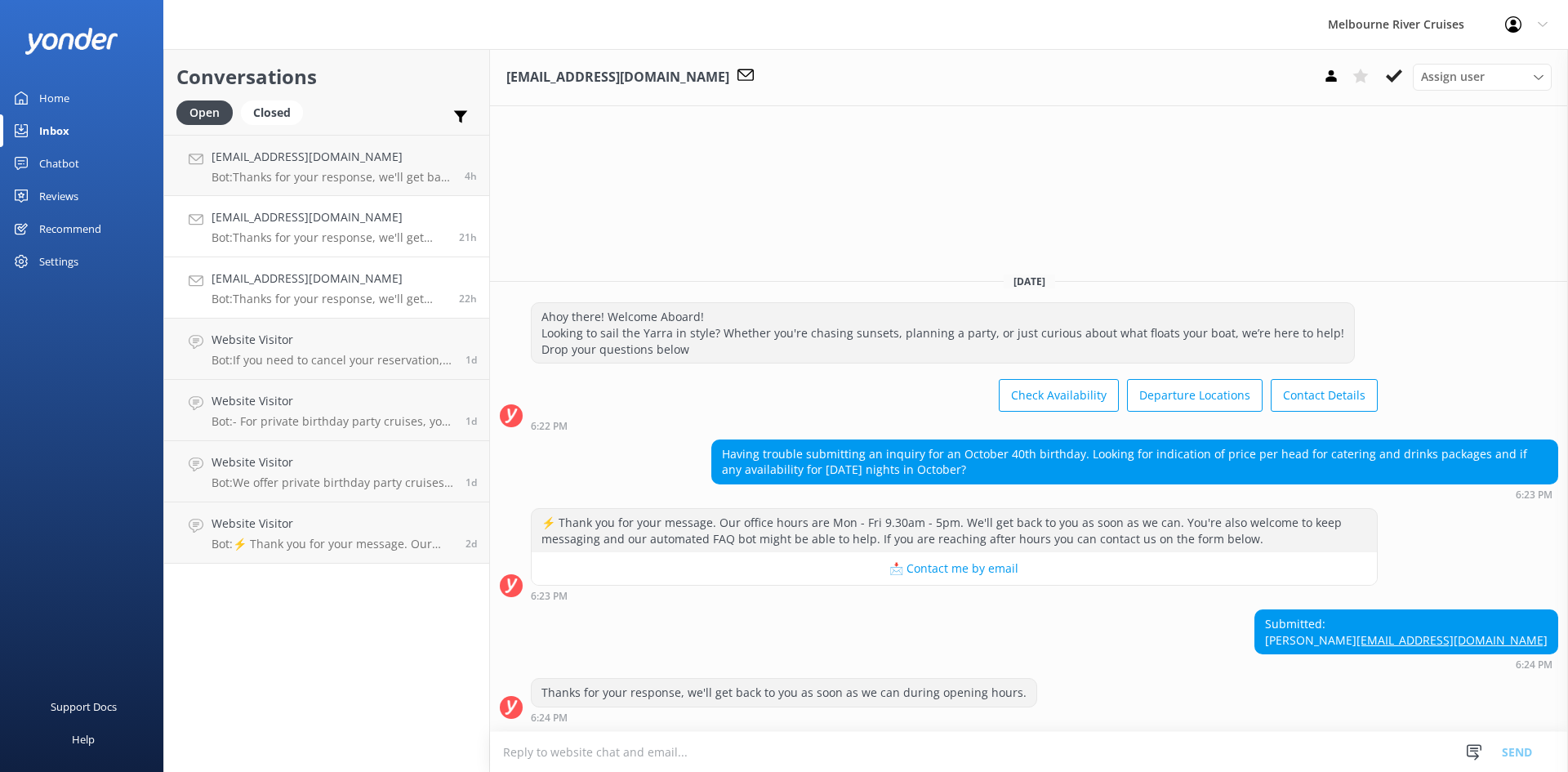
click at [312, 240] on p "Bot: Thanks for your response, we'll get back to you as soon as we can during o…" at bounding box center [329, 238] width 235 height 14
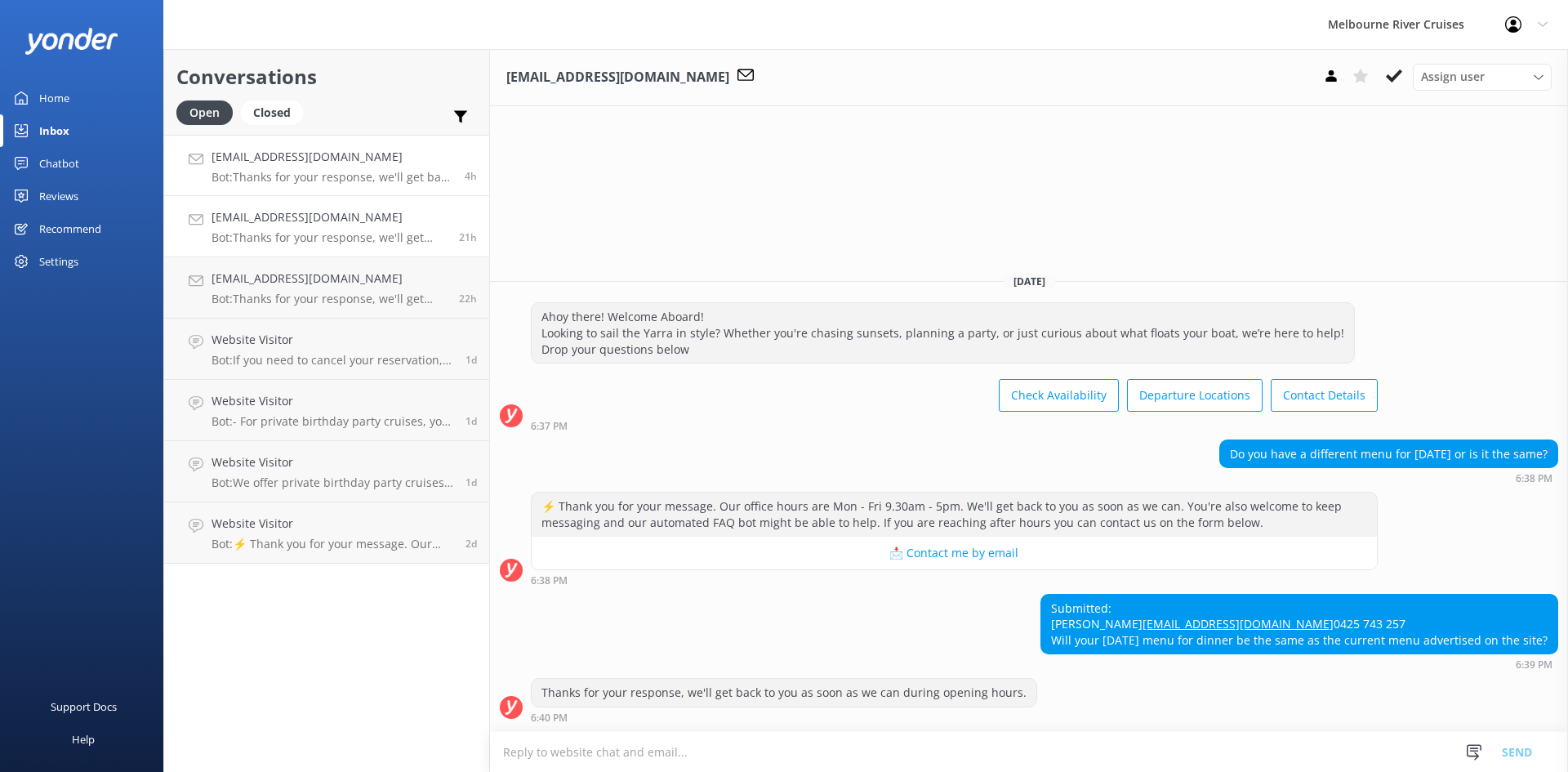
click at [313, 176] on p "Bot: Thanks for your response, we'll get back to you as soon as we can during o…" at bounding box center [332, 177] width 241 height 14
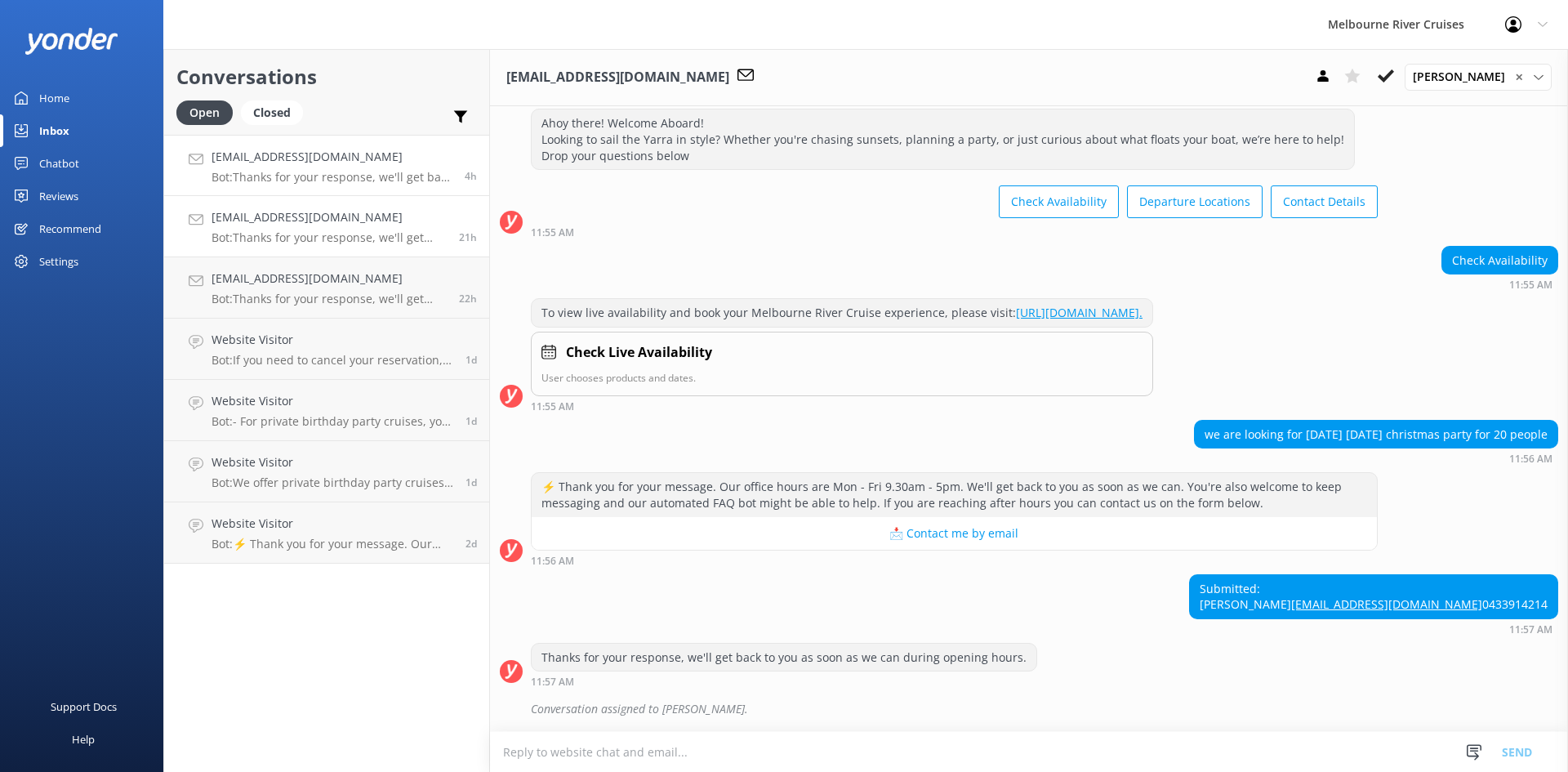
scroll to position [88, 0]
click at [311, 234] on p "Bot: Thanks for your response, we'll get back to you as soon as we can during o…" at bounding box center [329, 238] width 235 height 14
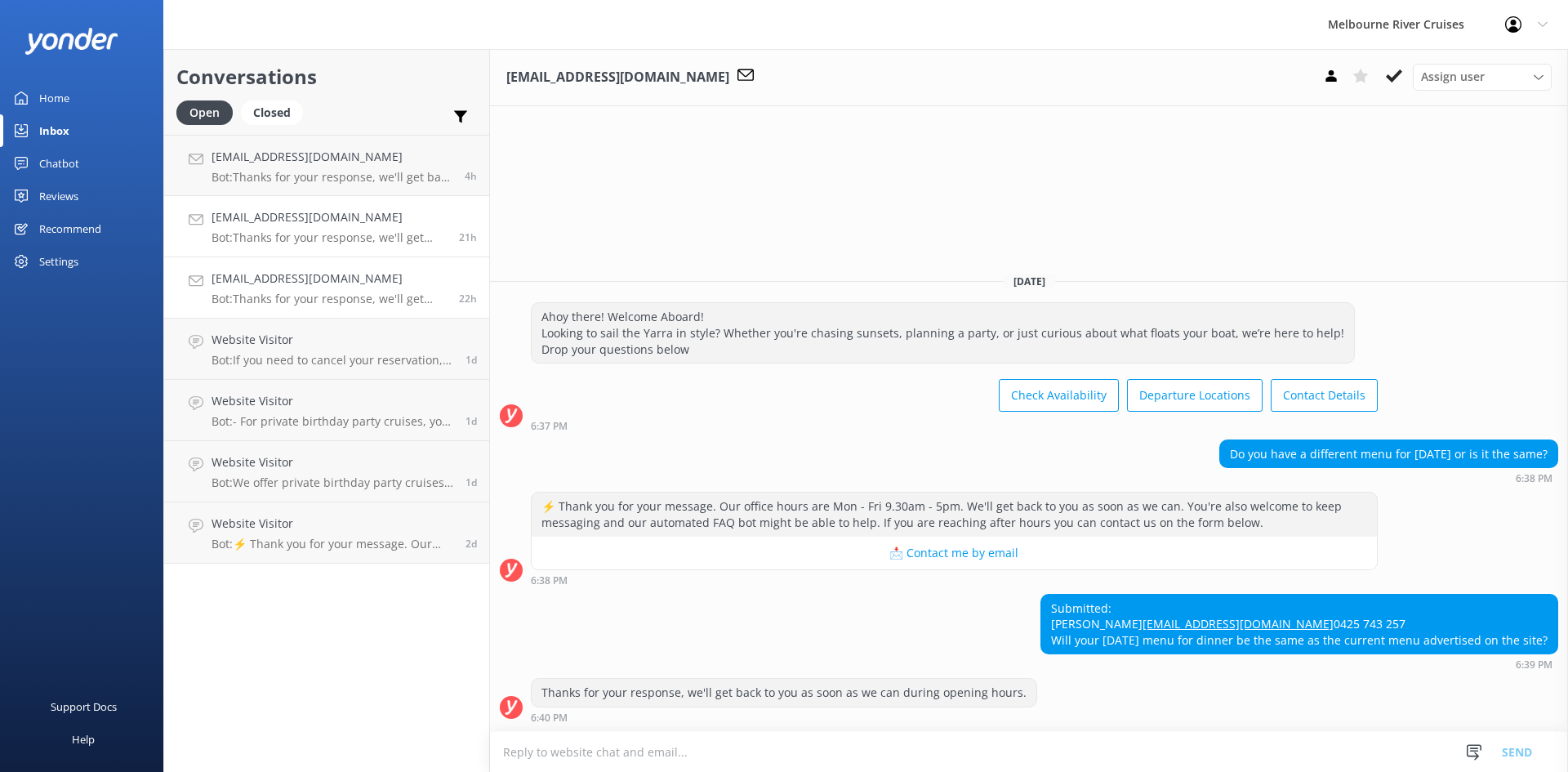
click at [321, 286] on h4 "[EMAIL_ADDRESS][DOMAIN_NAME]" at bounding box center [329, 279] width 235 height 18
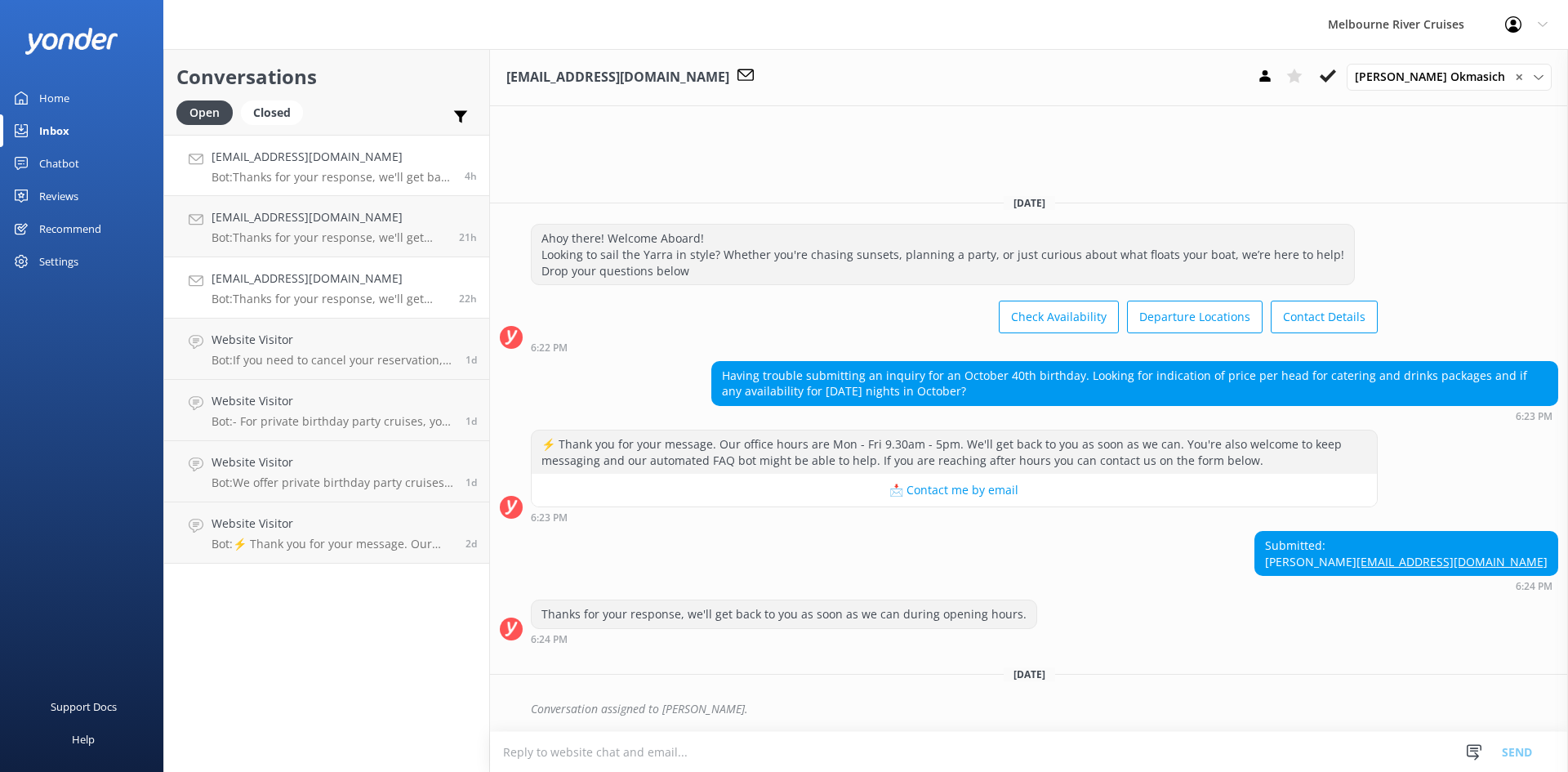
click at [306, 159] on h4 "[EMAIL_ADDRESS][DOMAIN_NAME]" at bounding box center [332, 157] width 241 height 18
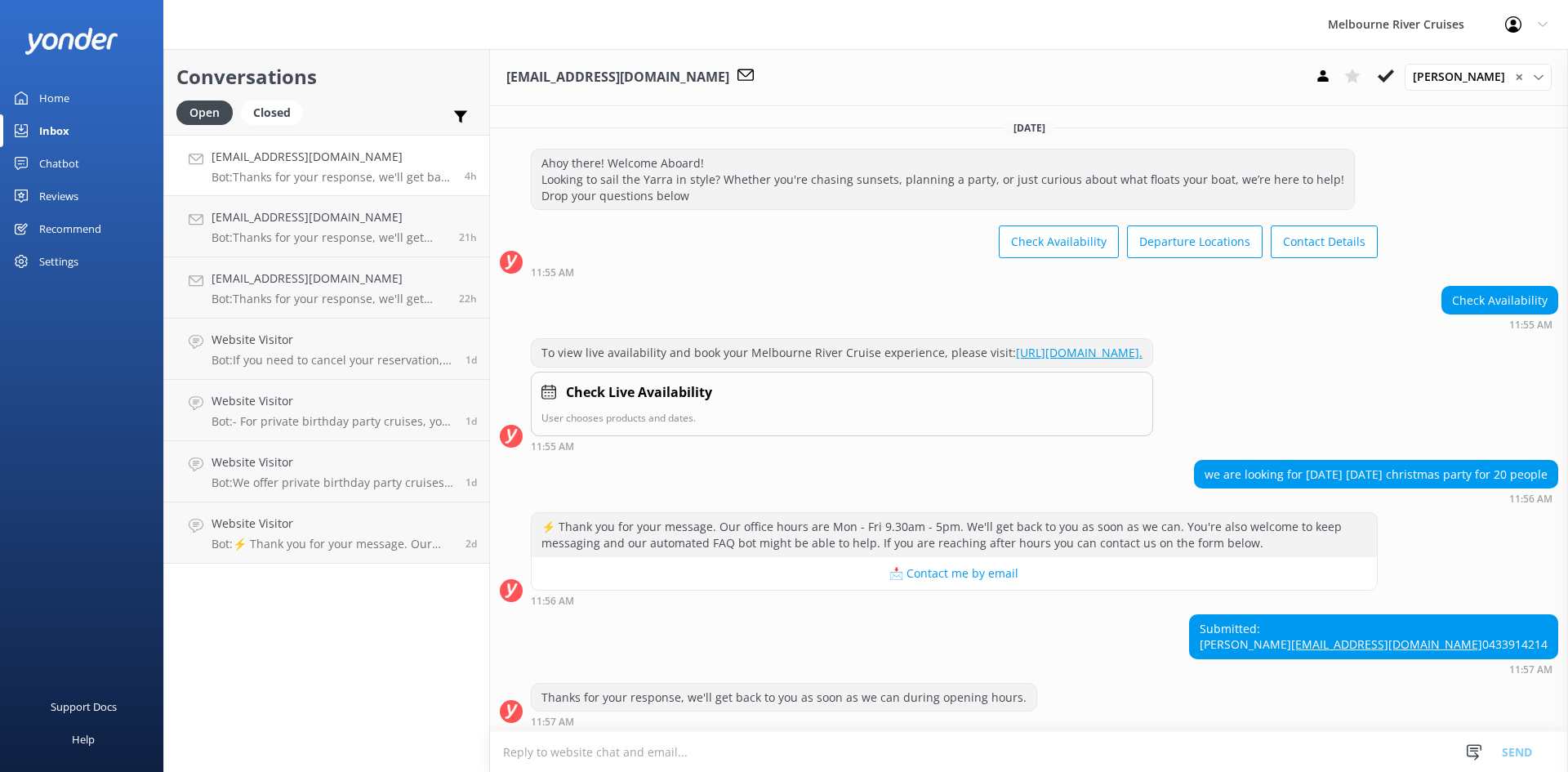
scroll to position [88, 0]
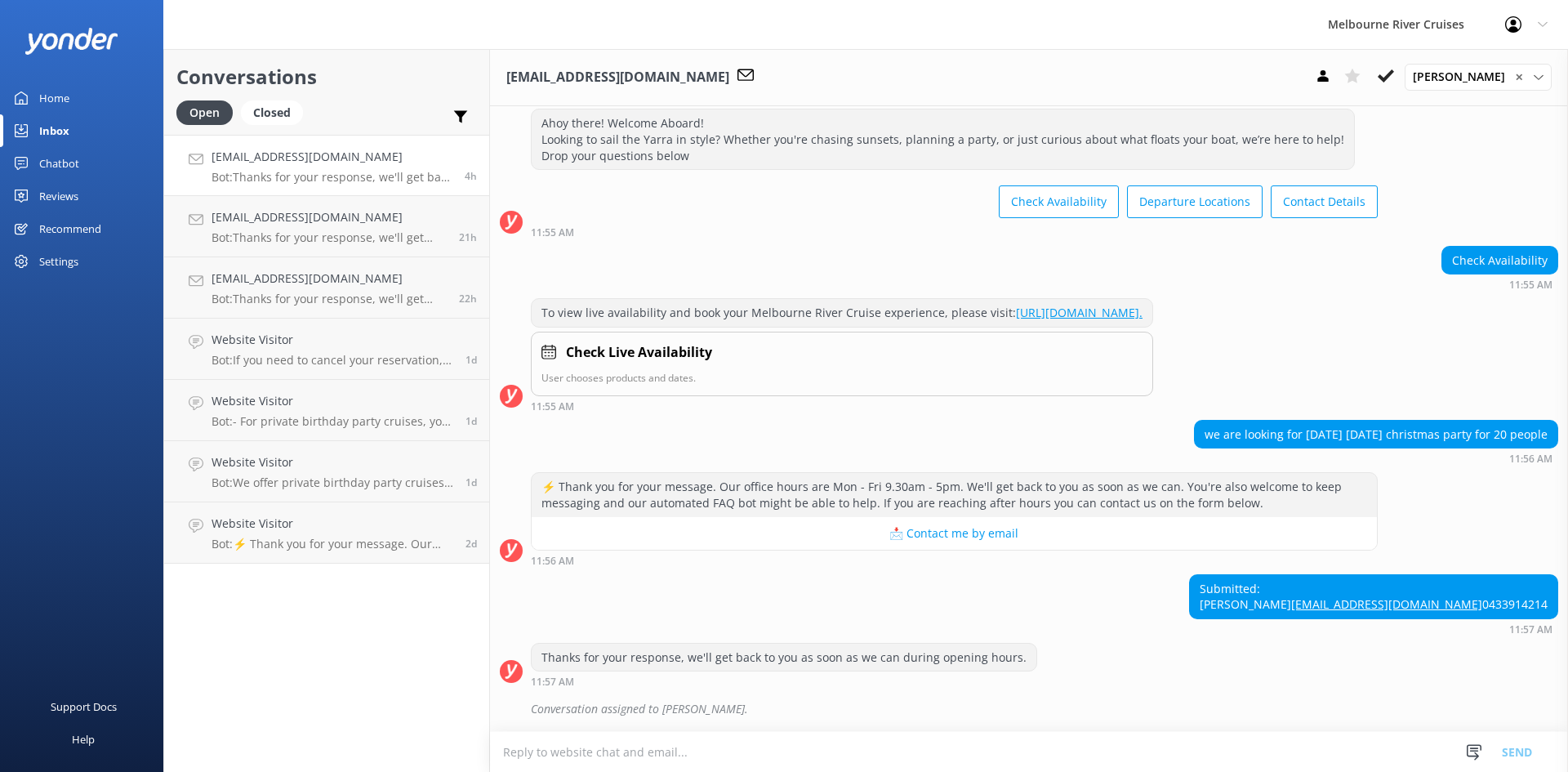
click at [258, 167] on div "[EMAIL_ADDRESS][DOMAIN_NAME] Bot: Thanks for your response, we'll get back to y…" at bounding box center [332, 165] width 241 height 35
